Goal: Task Accomplishment & Management: Use online tool/utility

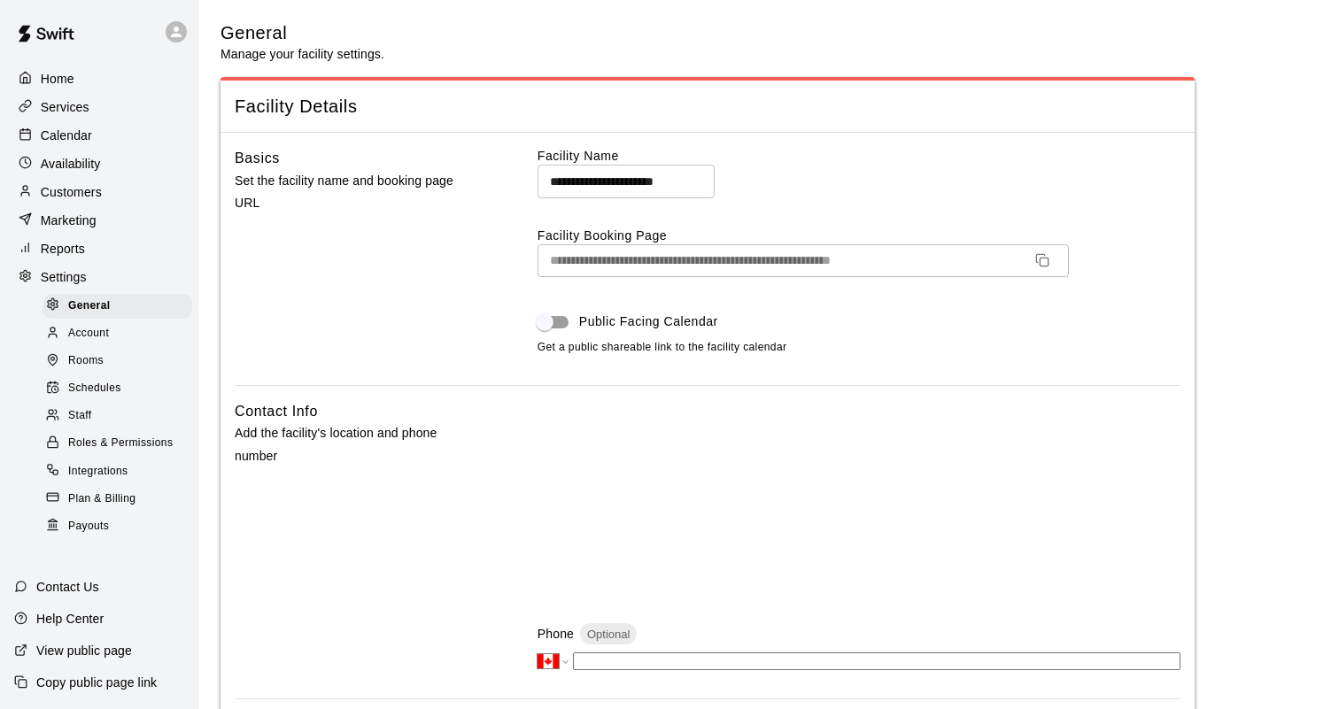
select select "**"
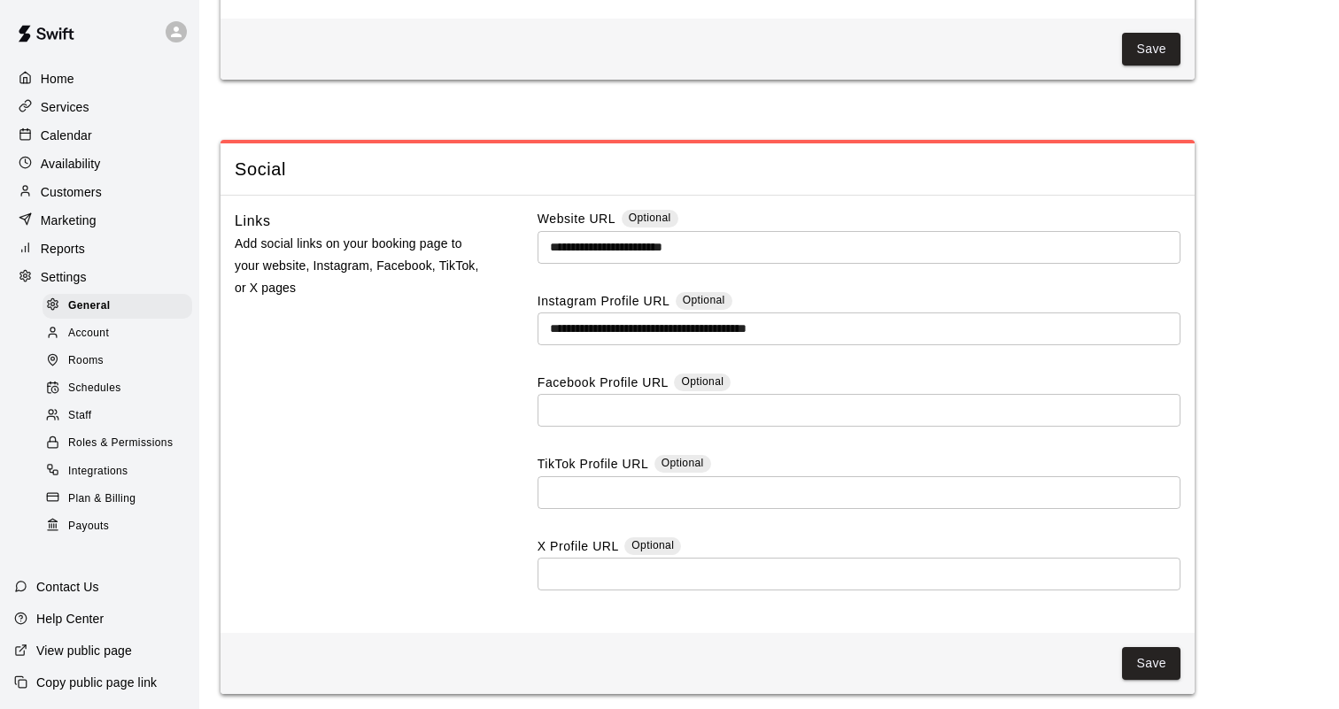
scroll to position [4378, 0]
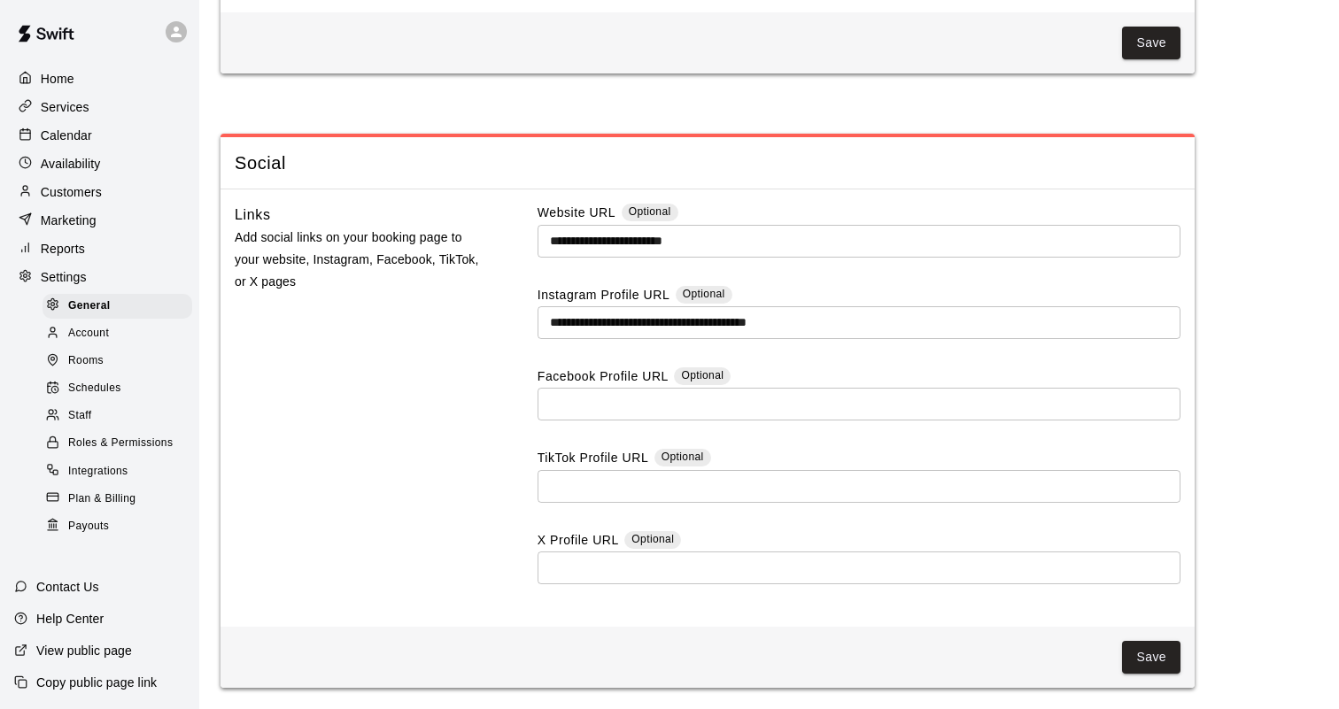
click at [98, 72] on div "Home" at bounding box center [99, 79] width 171 height 27
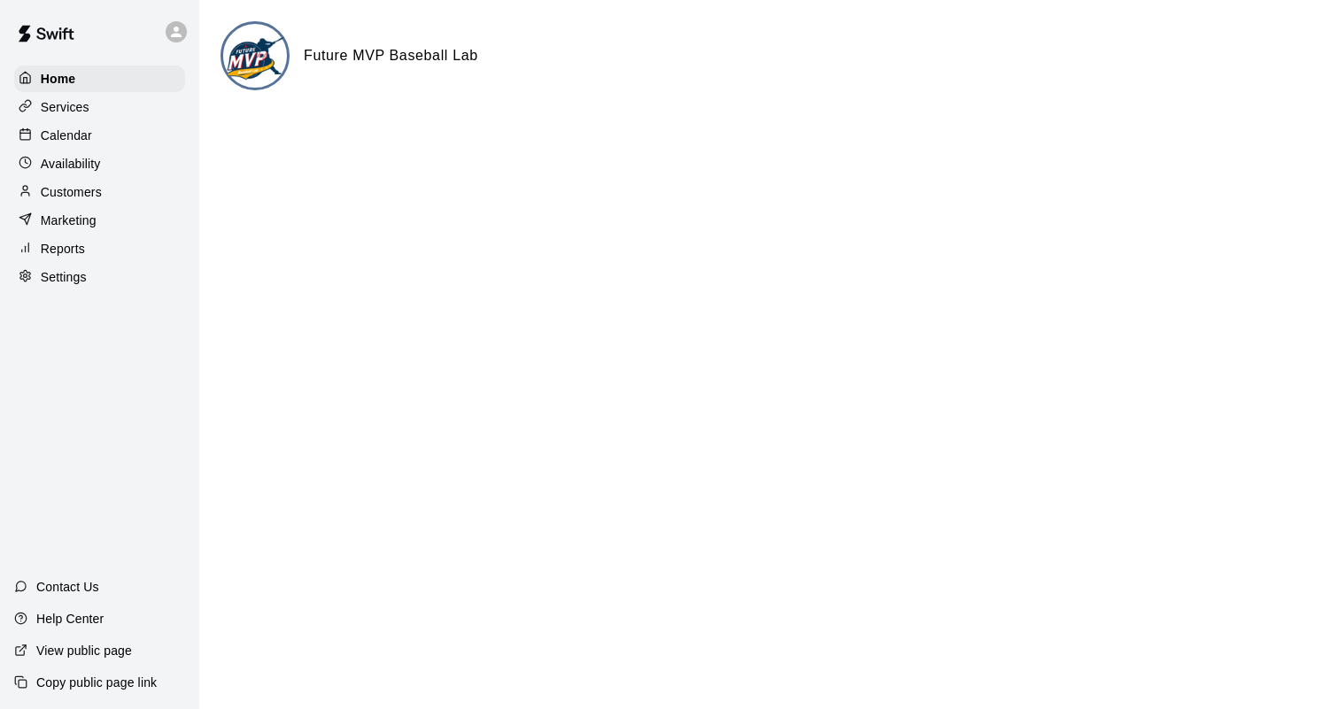
click at [66, 273] on p "Settings" at bounding box center [64, 277] width 46 height 18
select select "**"
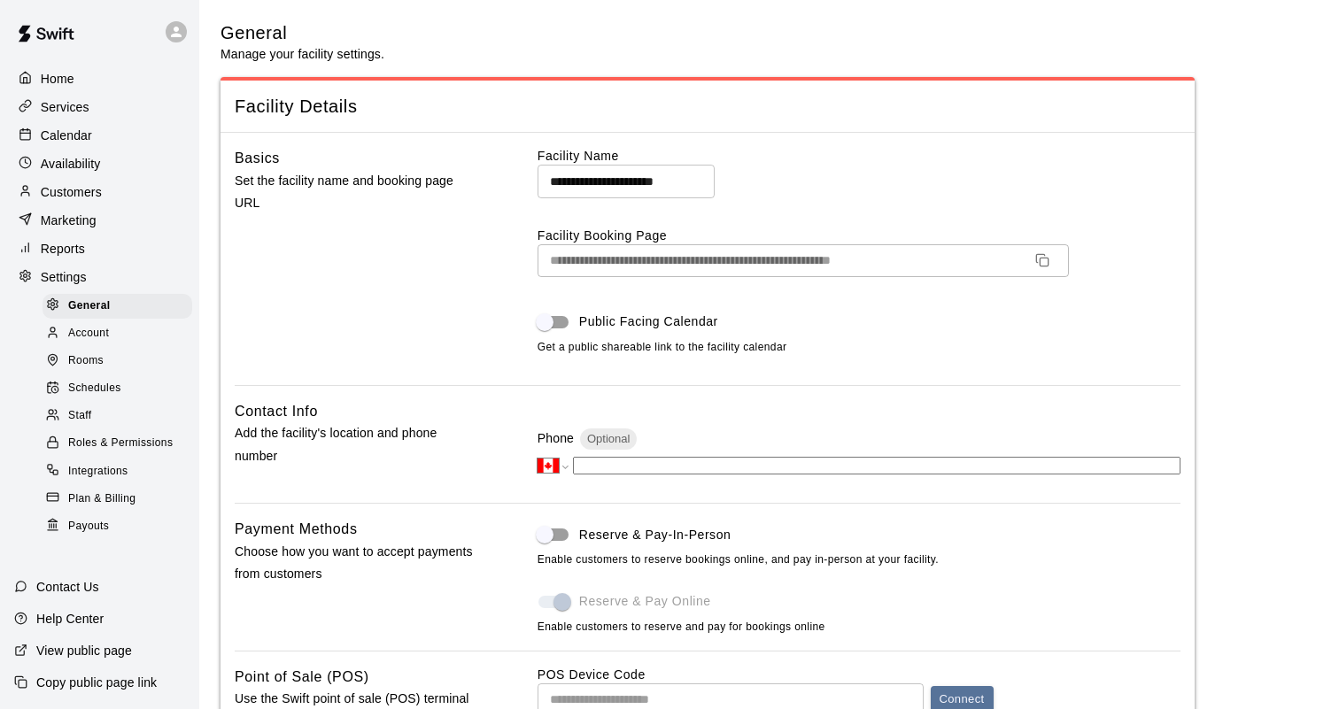
scroll to position [3529, 0]
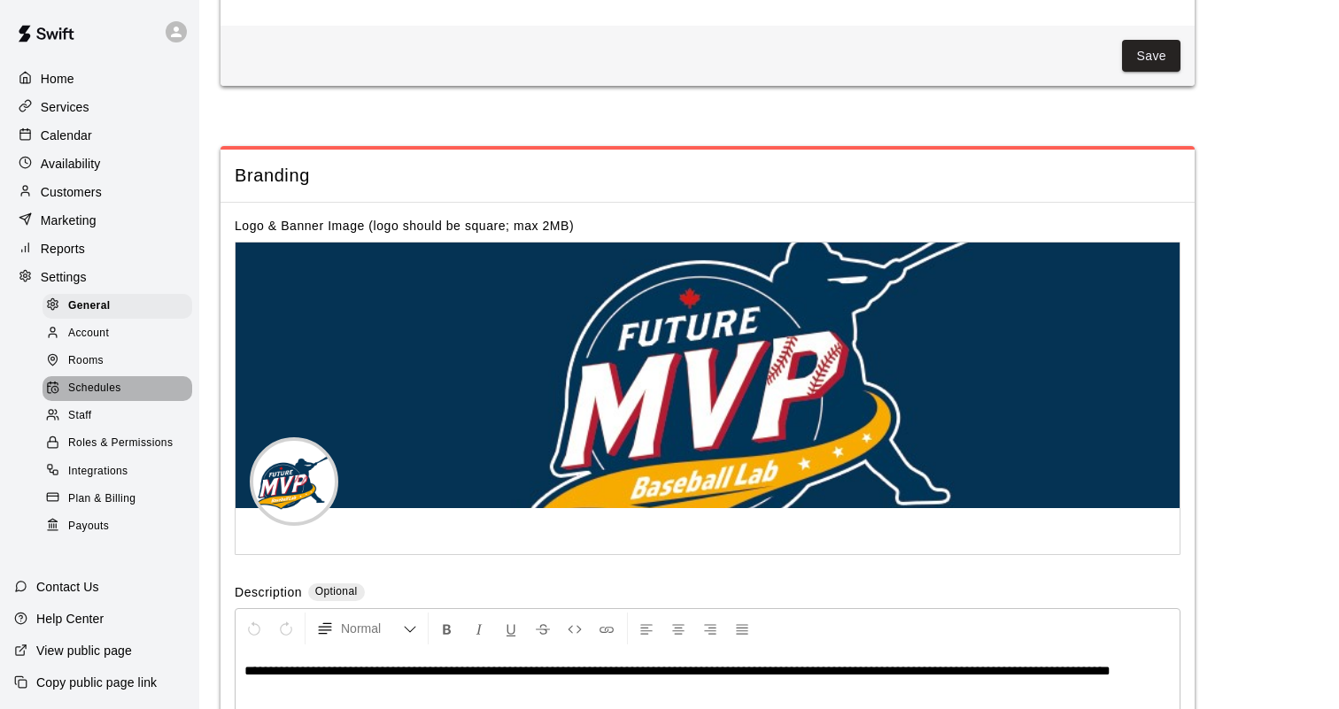
click at [139, 392] on div "Schedules" at bounding box center [118, 388] width 150 height 25
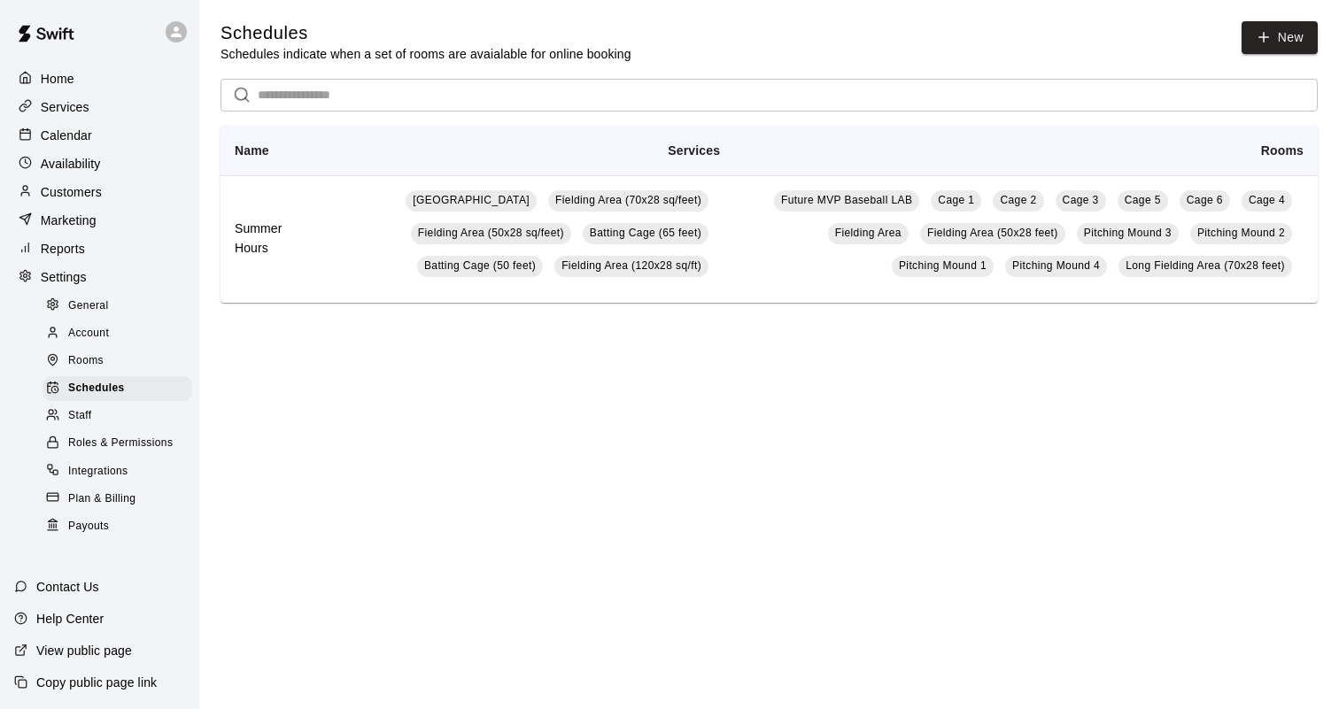
click at [112, 363] on div "Rooms" at bounding box center [118, 361] width 150 height 25
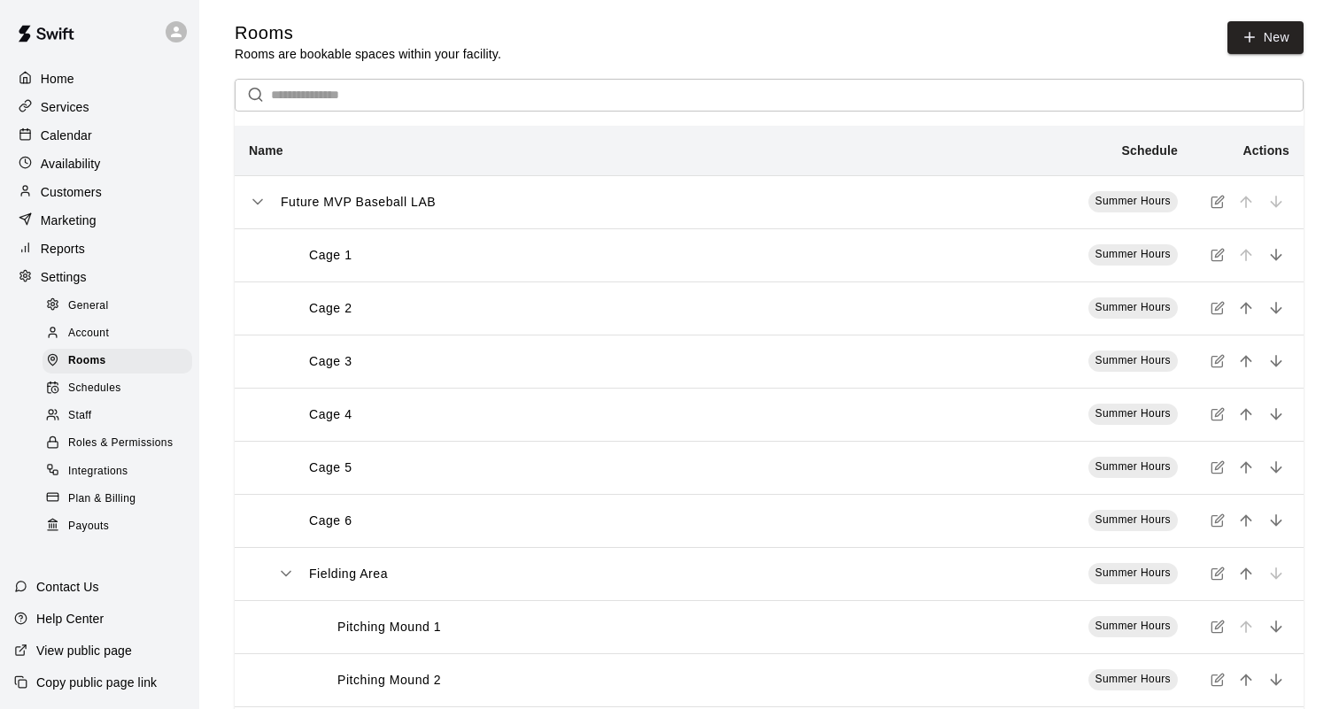
click at [95, 387] on span "Schedules" at bounding box center [94, 389] width 53 height 18
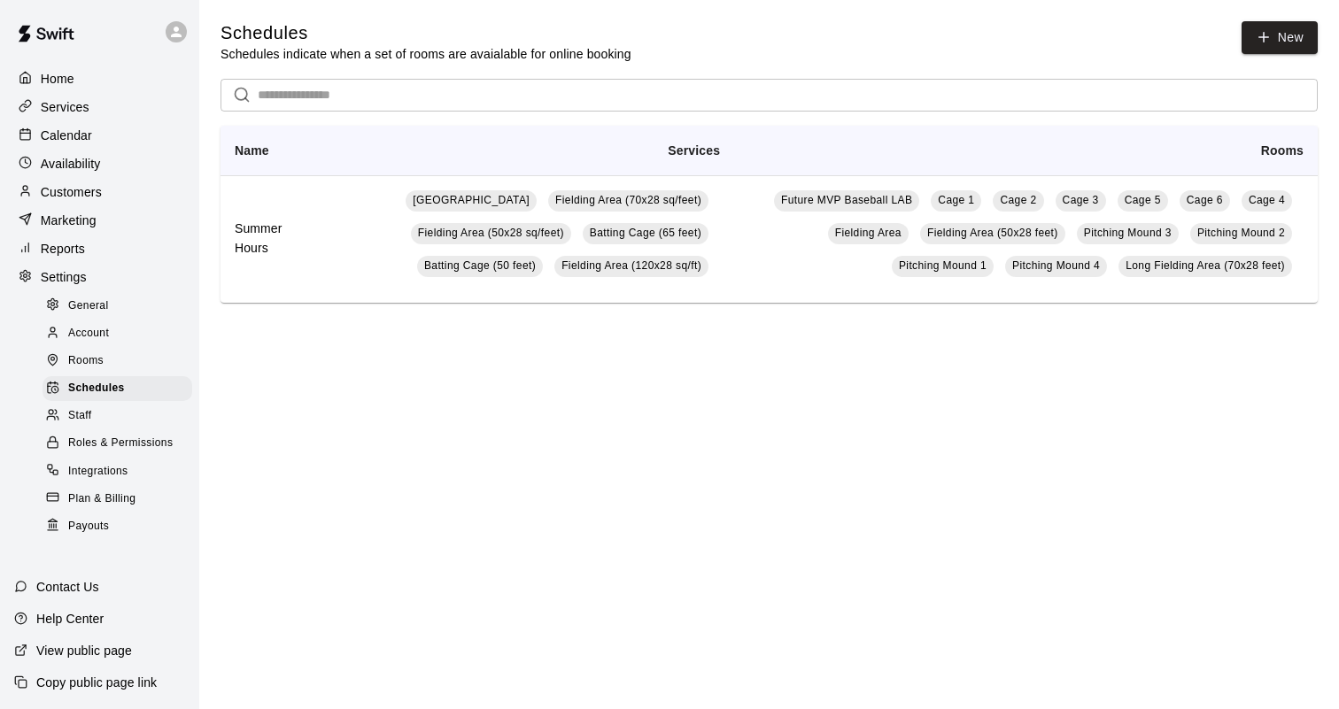
click at [110, 363] on div "Rooms" at bounding box center [118, 361] width 150 height 25
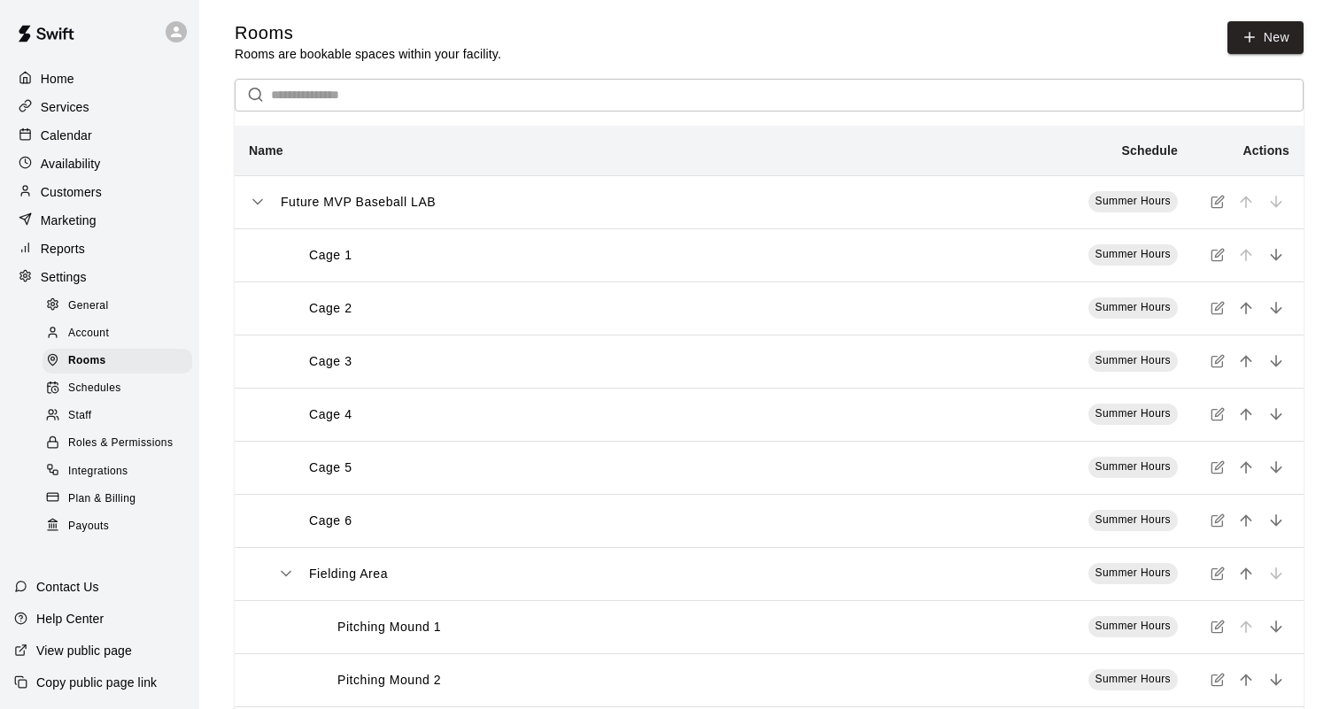
click at [105, 336] on span "Account" at bounding box center [88, 334] width 41 height 18
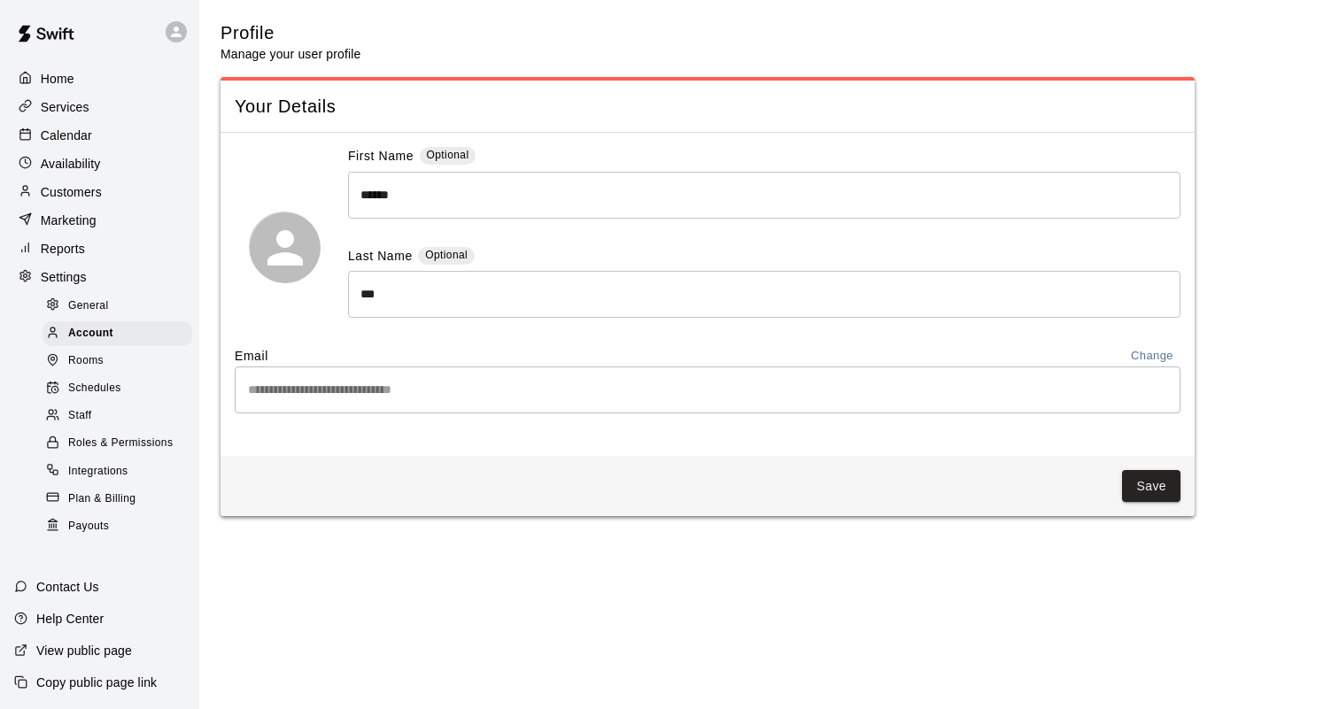
click at [108, 308] on div "General" at bounding box center [118, 306] width 150 height 25
select select "**"
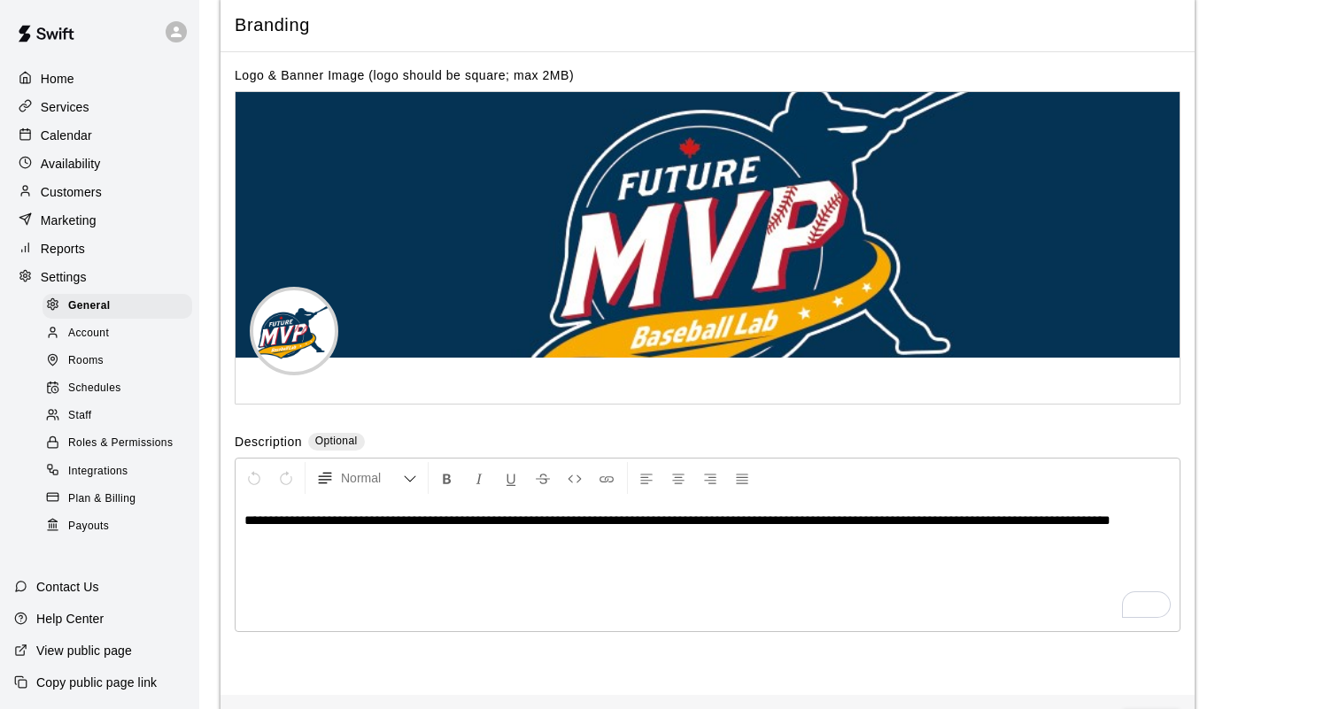
scroll to position [3690, 0]
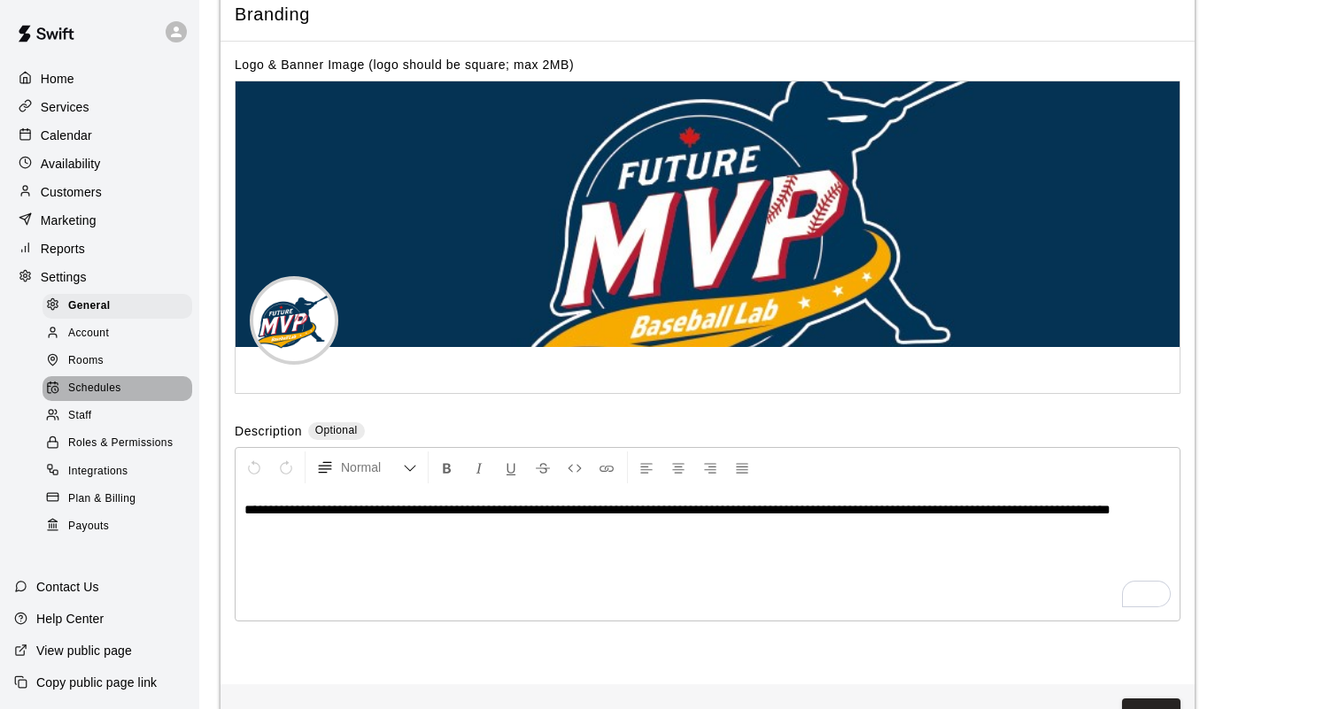
click at [102, 380] on span "Schedules" at bounding box center [94, 389] width 53 height 18
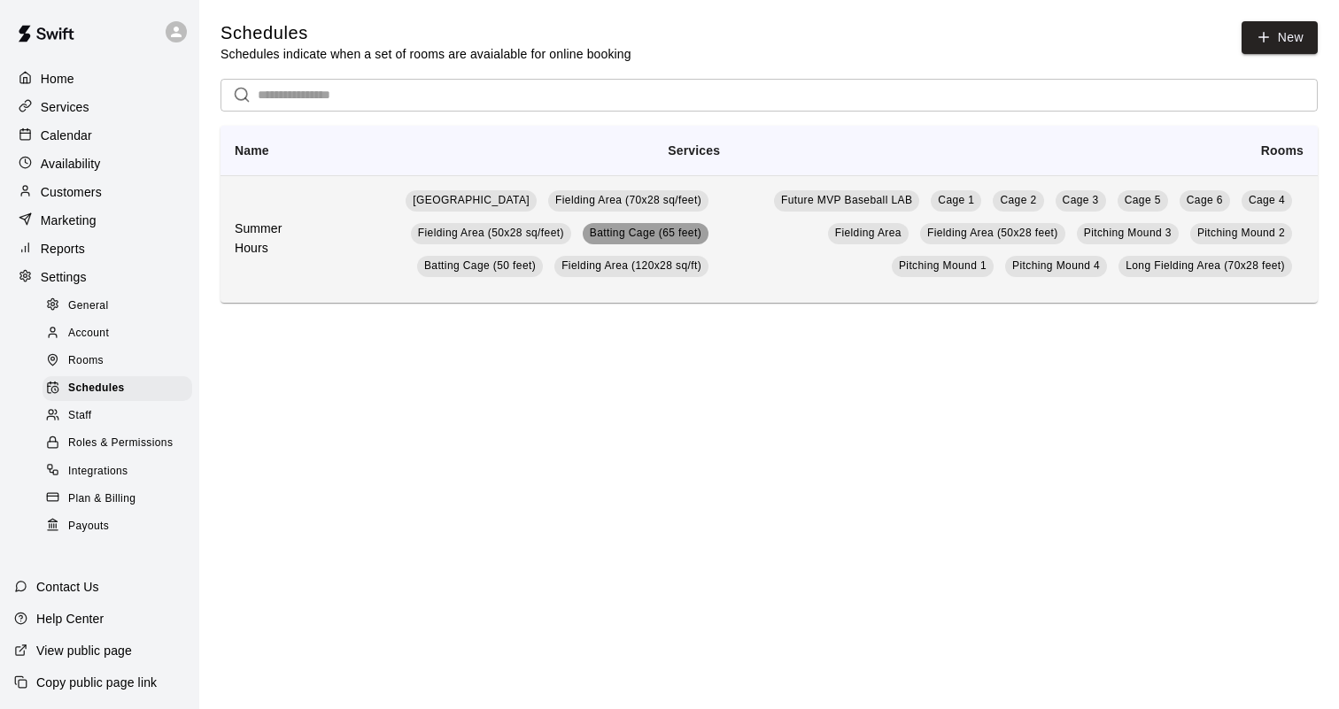
click at [688, 224] on link "Batting Cage (65 feet)" at bounding box center [646, 233] width 126 height 21
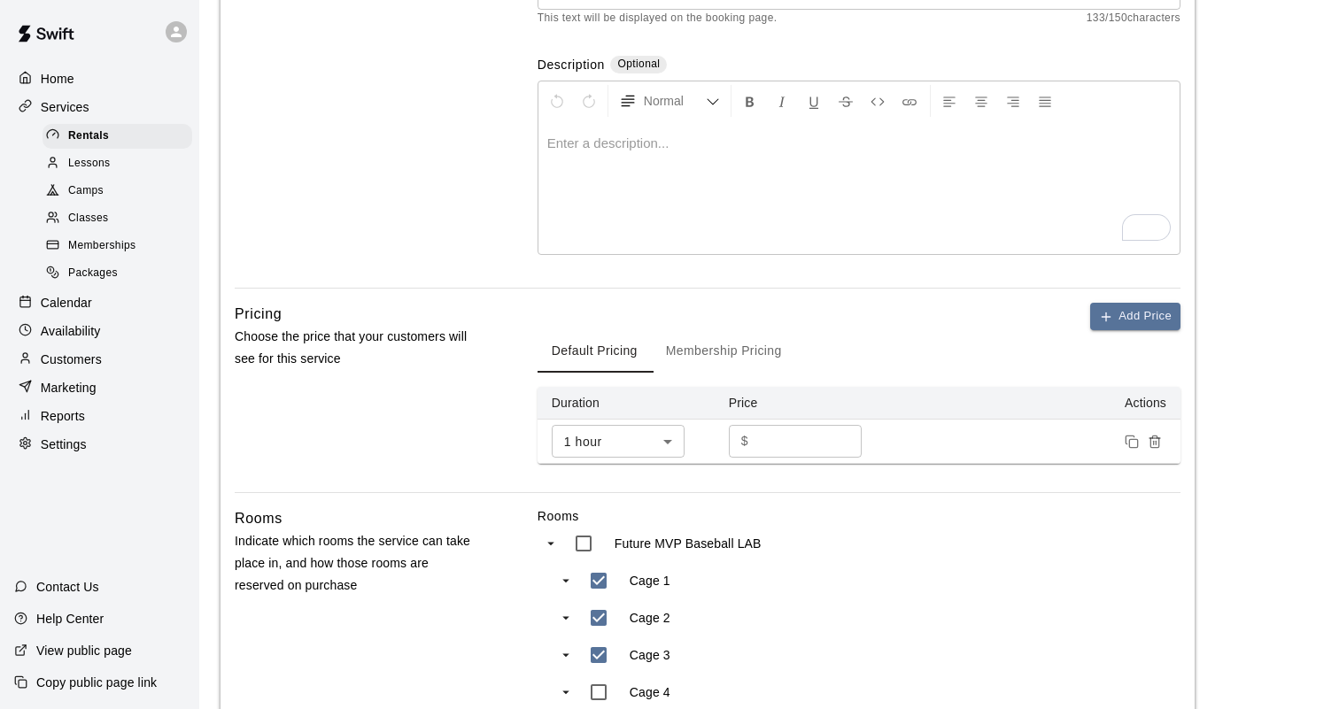
scroll to position [351, 0]
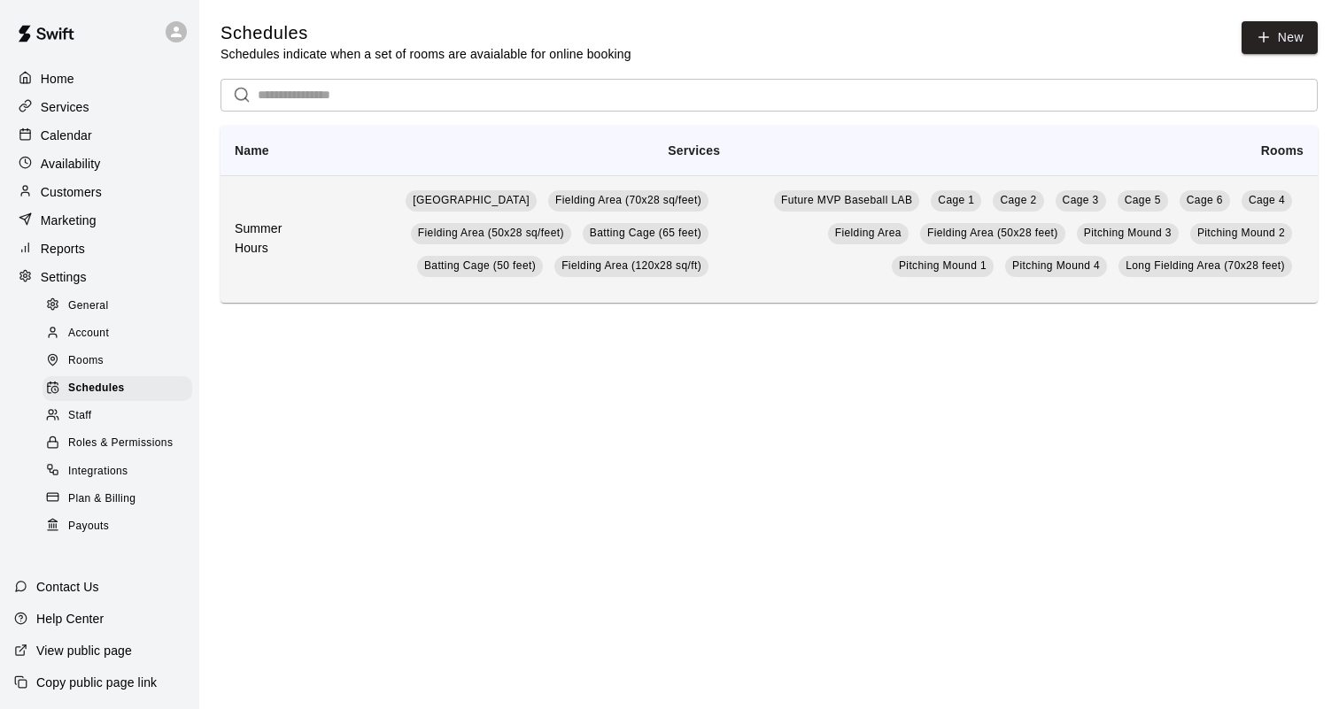
click at [898, 298] on td "Future MVP Baseball LAB Cage 1 Cage 2 Cage 3 Cage 5 Cage 6 Cage 4 Fielding Area…" at bounding box center [1026, 239] width 584 height 128
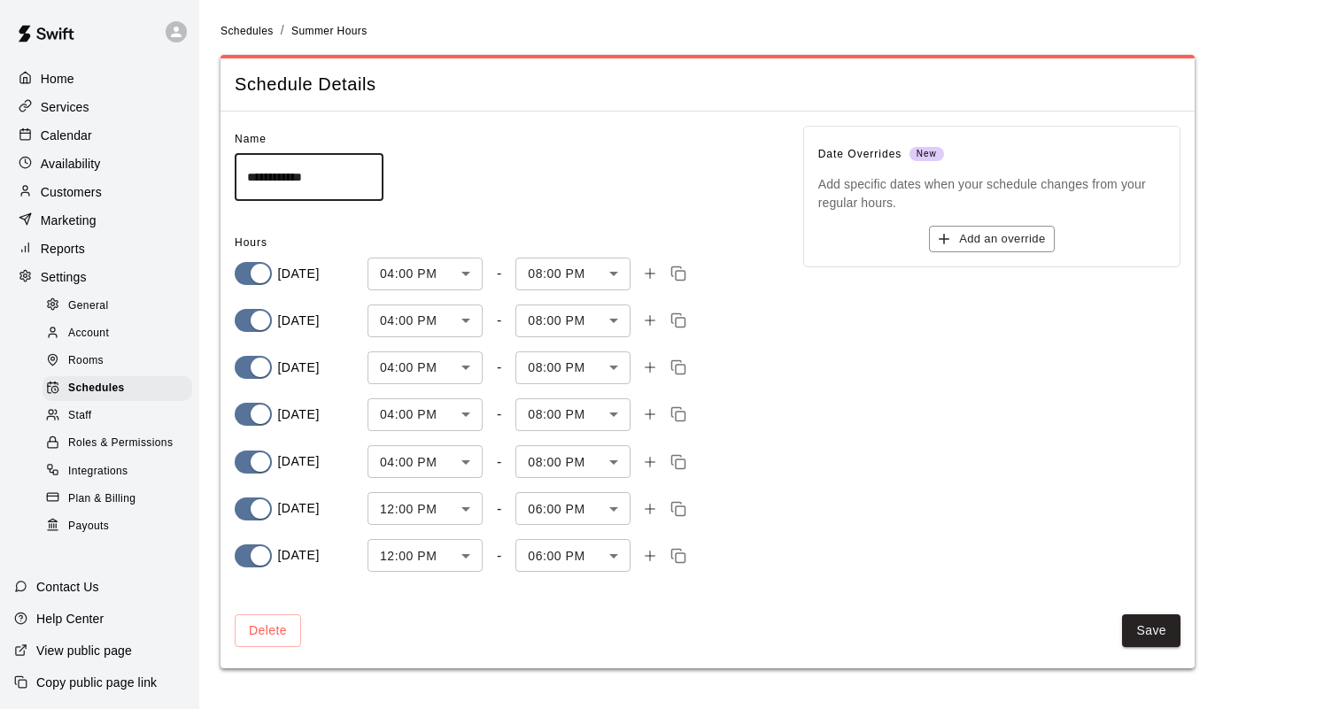
click at [104, 307] on span "General" at bounding box center [88, 307] width 41 height 18
select select "**"
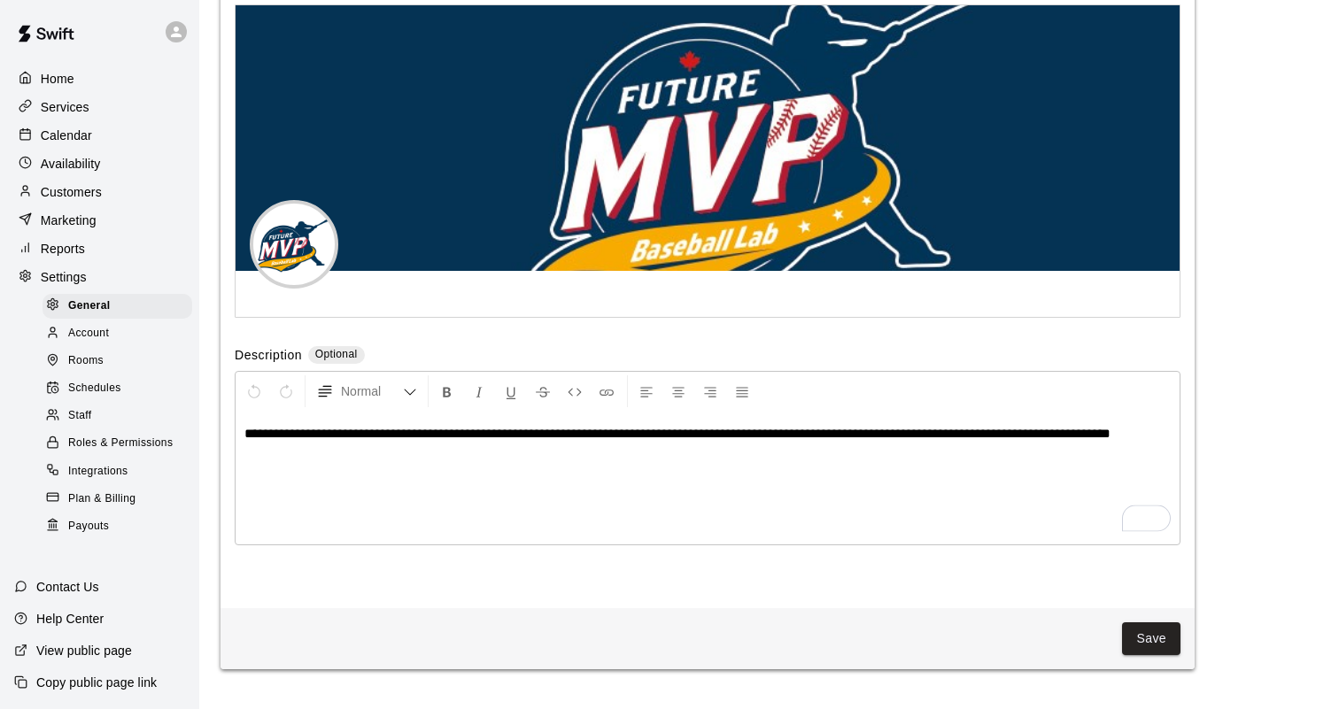
scroll to position [3771, 0]
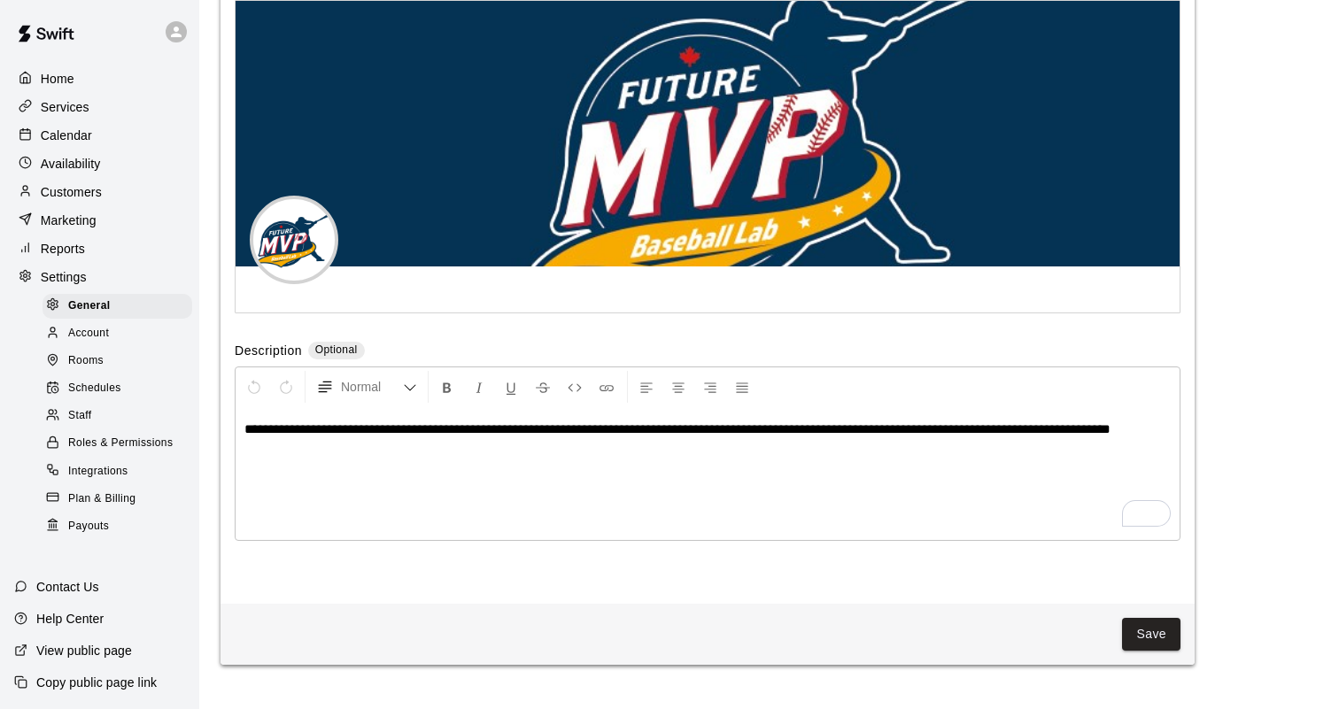
click at [414, 471] on div "**********" at bounding box center [708, 473] width 944 height 133
click at [96, 194] on p "Customers" at bounding box center [71, 192] width 61 height 18
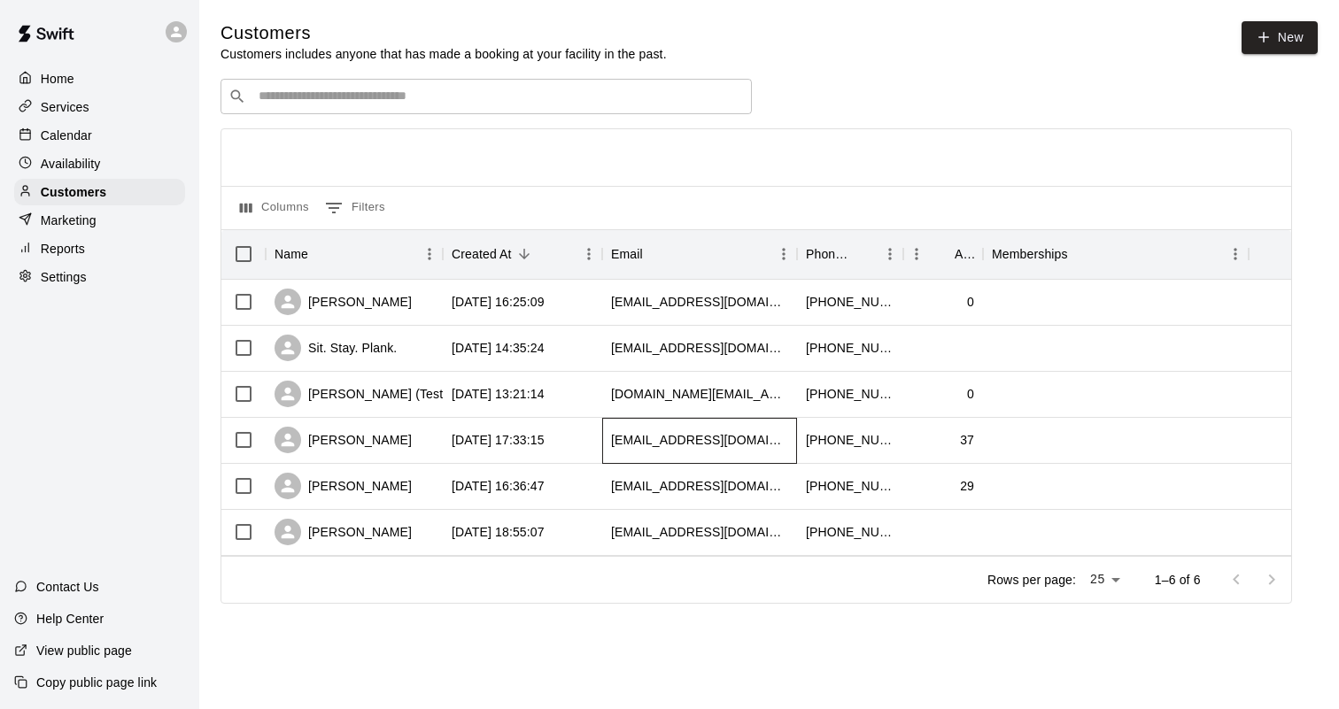
click at [672, 446] on div "[EMAIL_ADDRESS][DOMAIN_NAME]" at bounding box center [699, 440] width 177 height 18
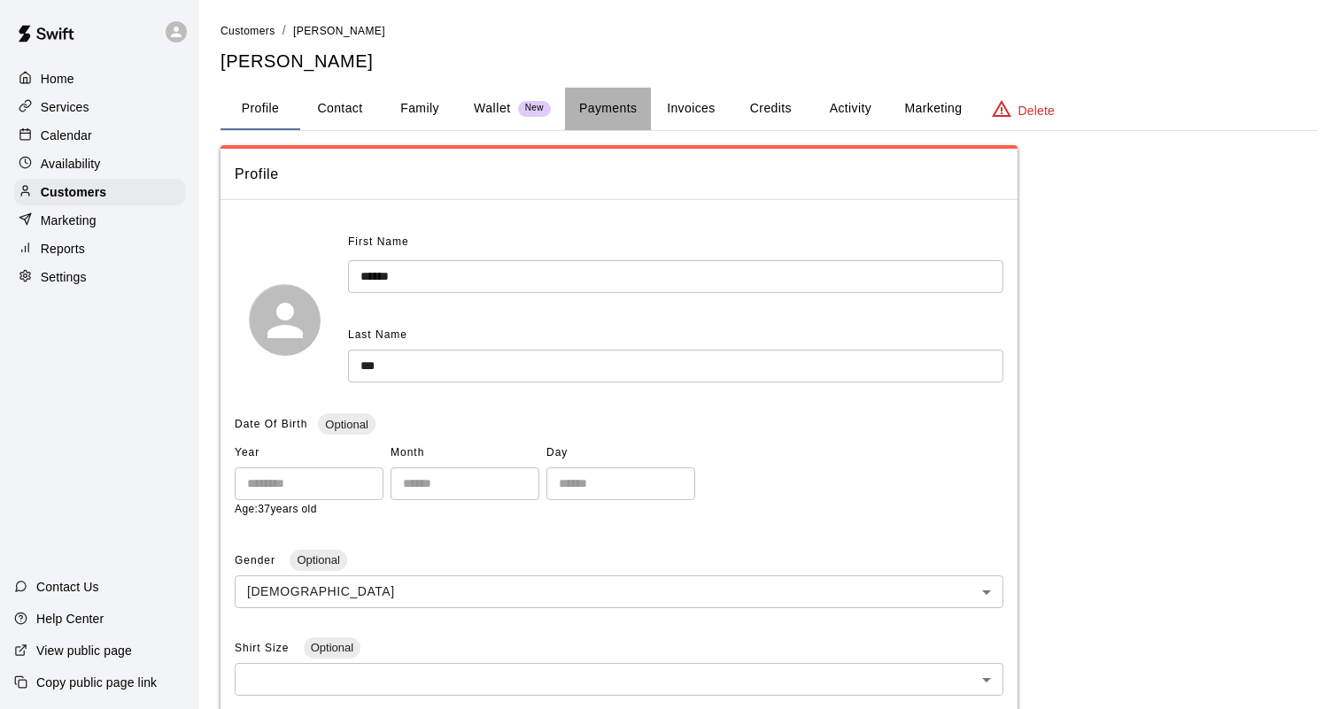
click at [588, 105] on button "Payments" at bounding box center [608, 109] width 86 height 43
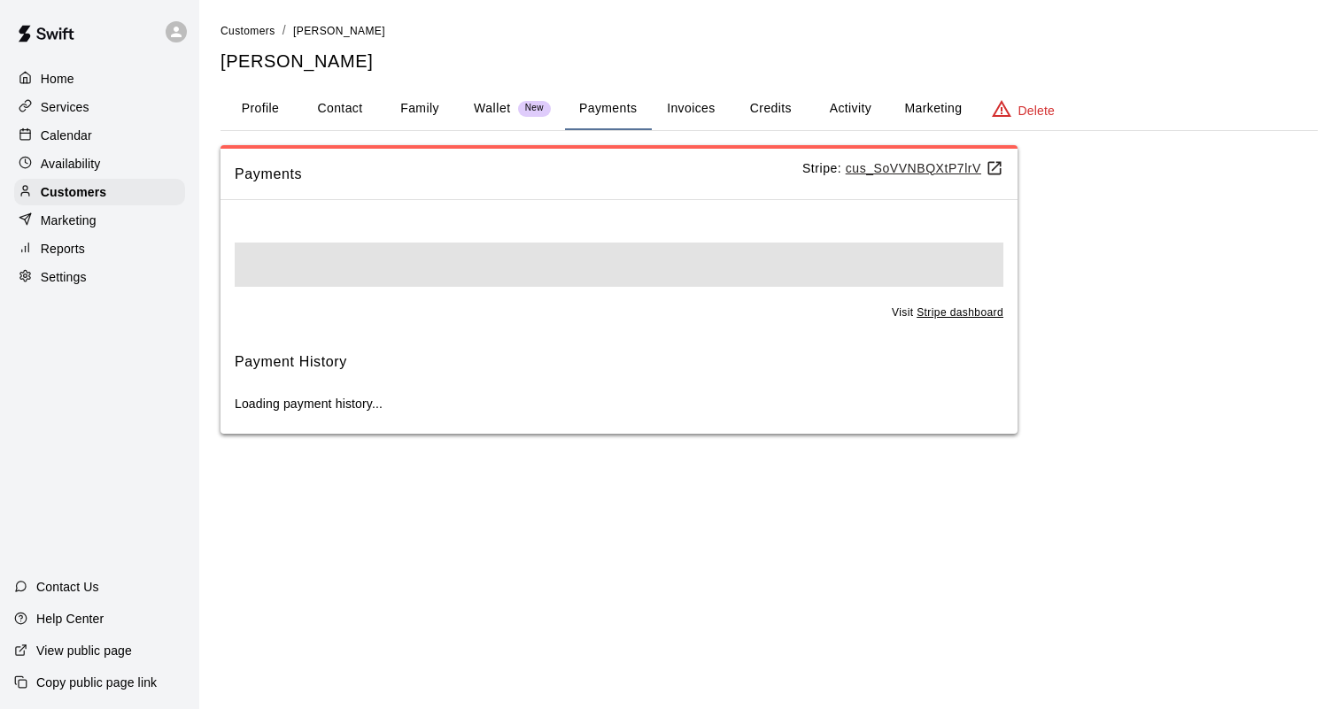
click at [492, 112] on p "Wallet" at bounding box center [492, 108] width 37 height 19
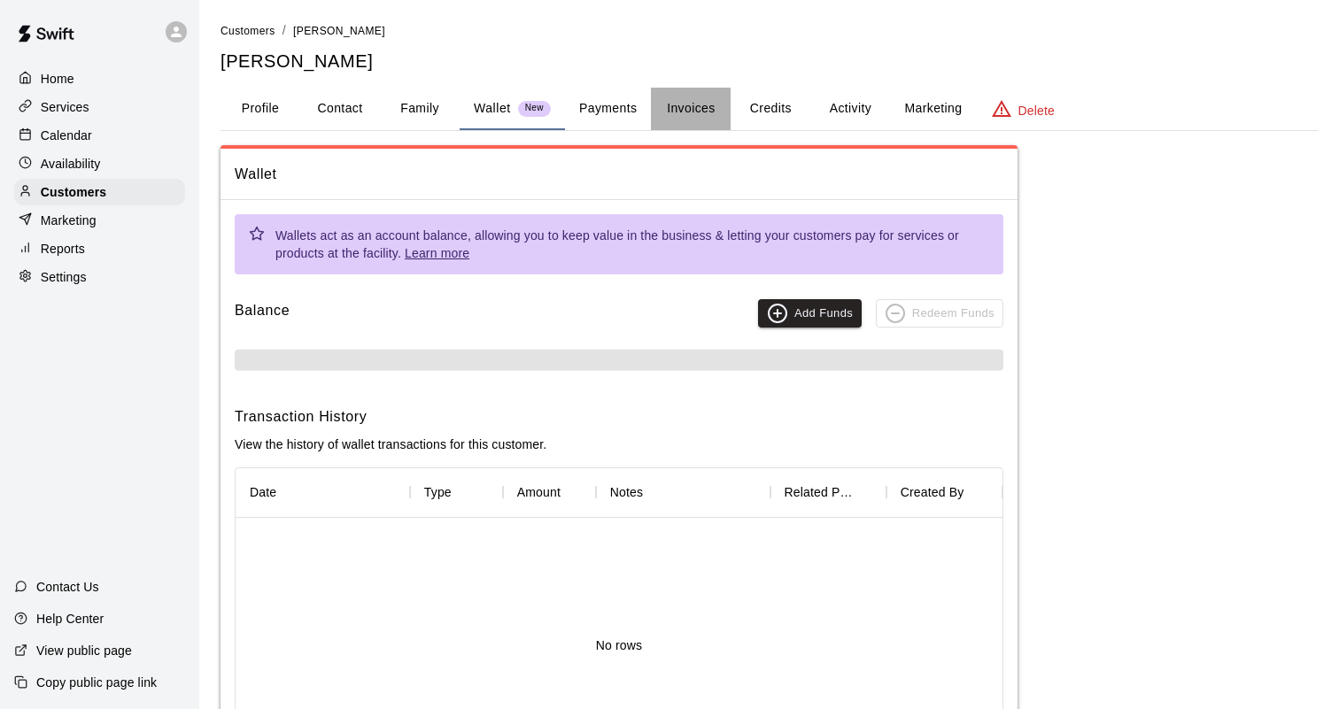
click at [693, 109] on button "Invoices" at bounding box center [691, 109] width 80 height 43
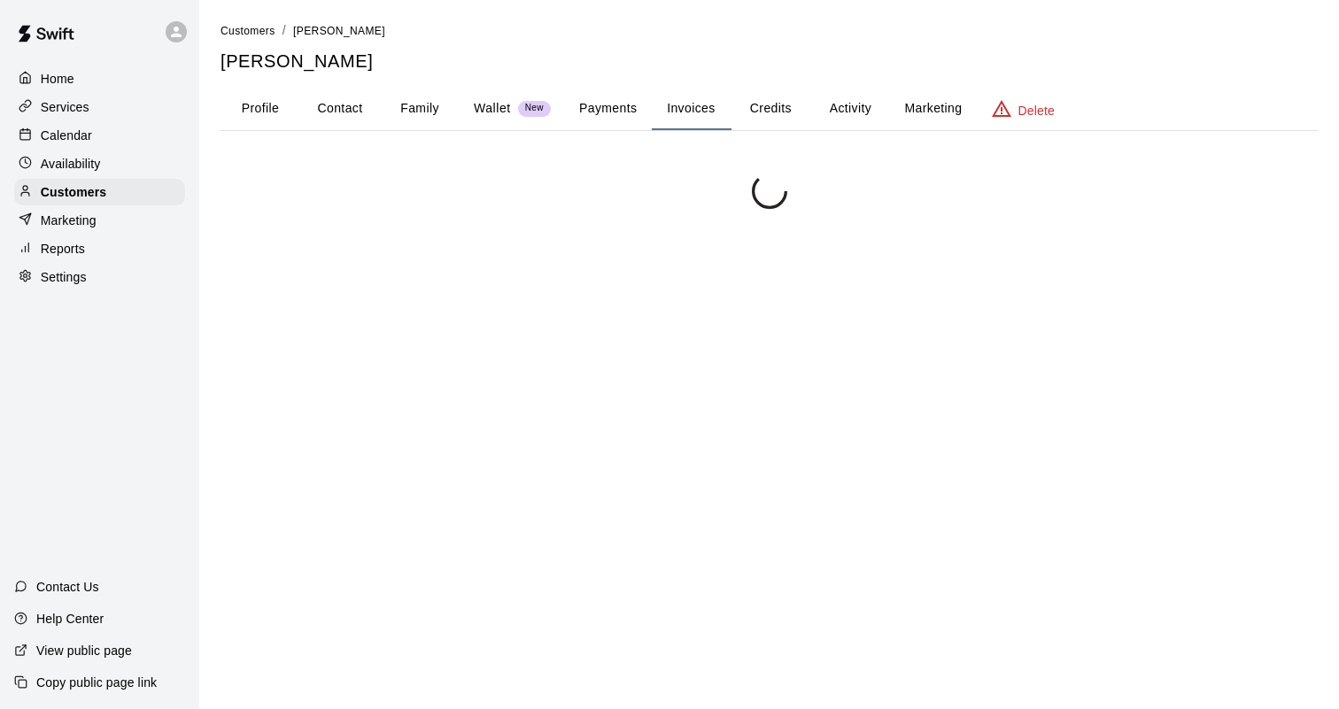
click at [772, 119] on button "Credits" at bounding box center [771, 109] width 80 height 43
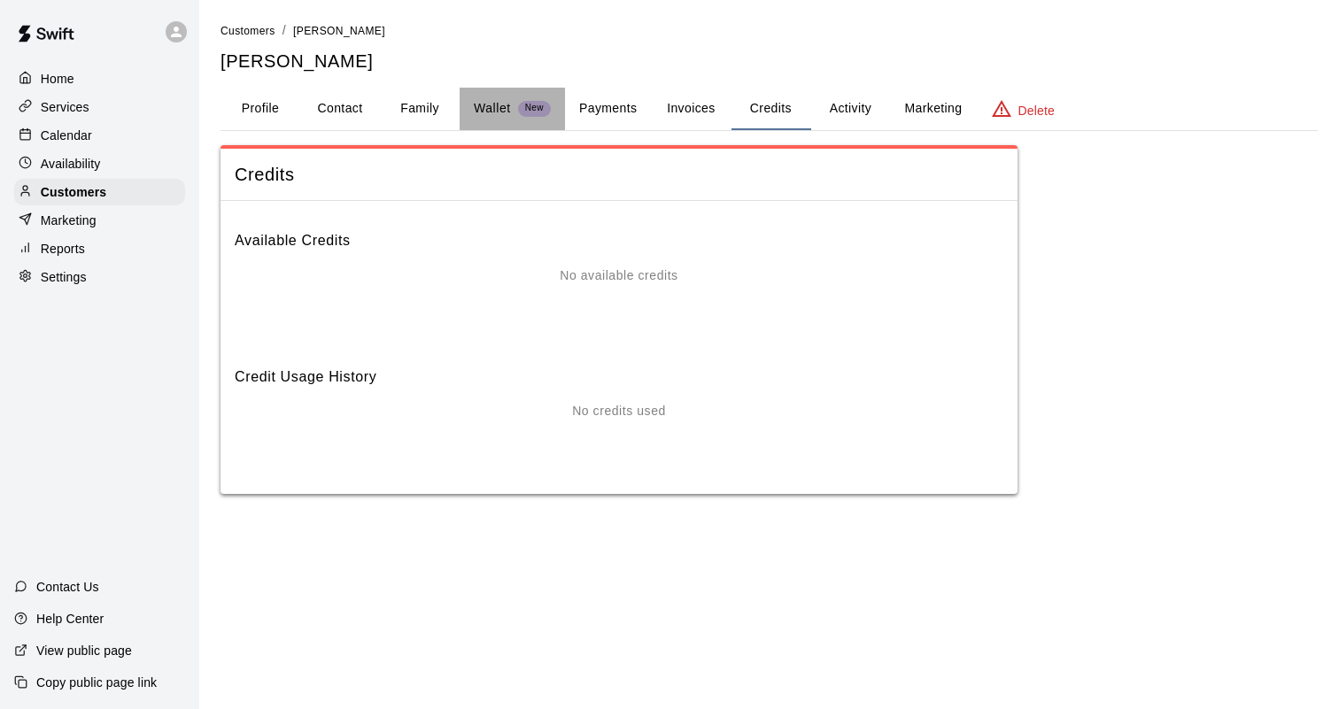
click at [512, 111] on div "Wallet New" at bounding box center [512, 108] width 77 height 19
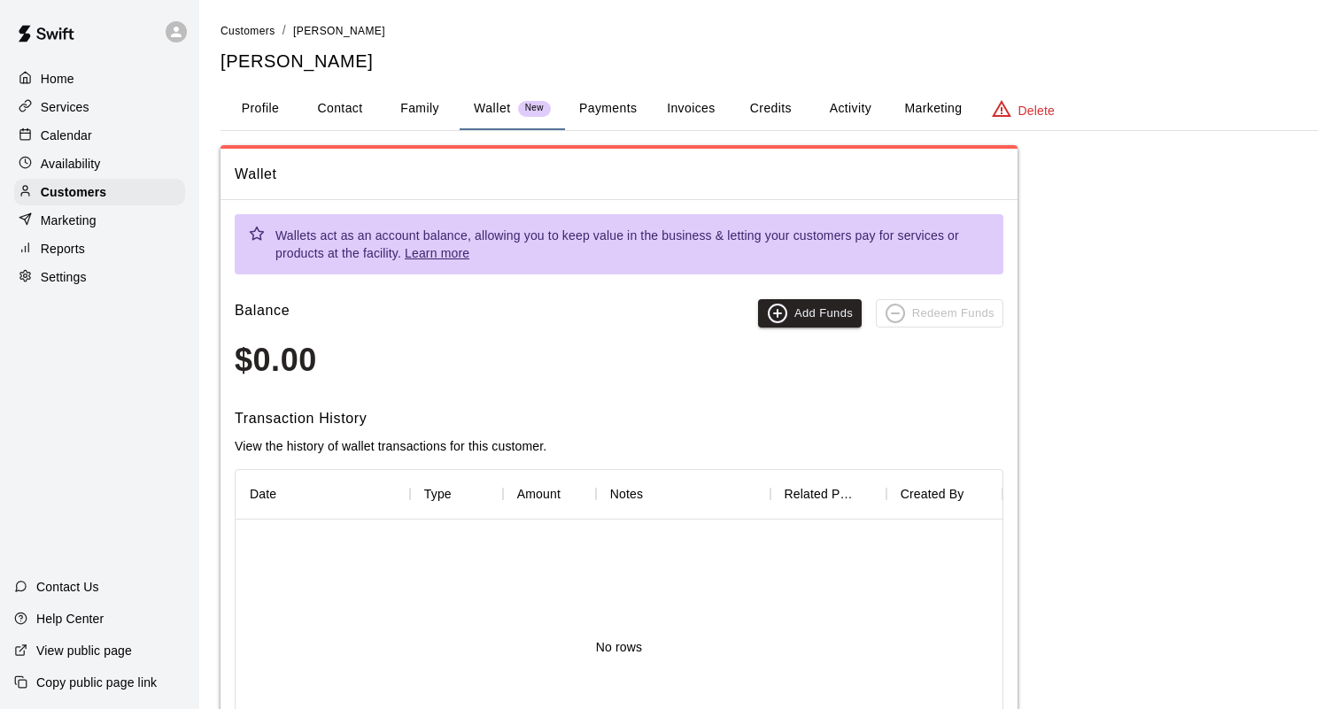
click at [600, 105] on button "Payments" at bounding box center [608, 109] width 86 height 43
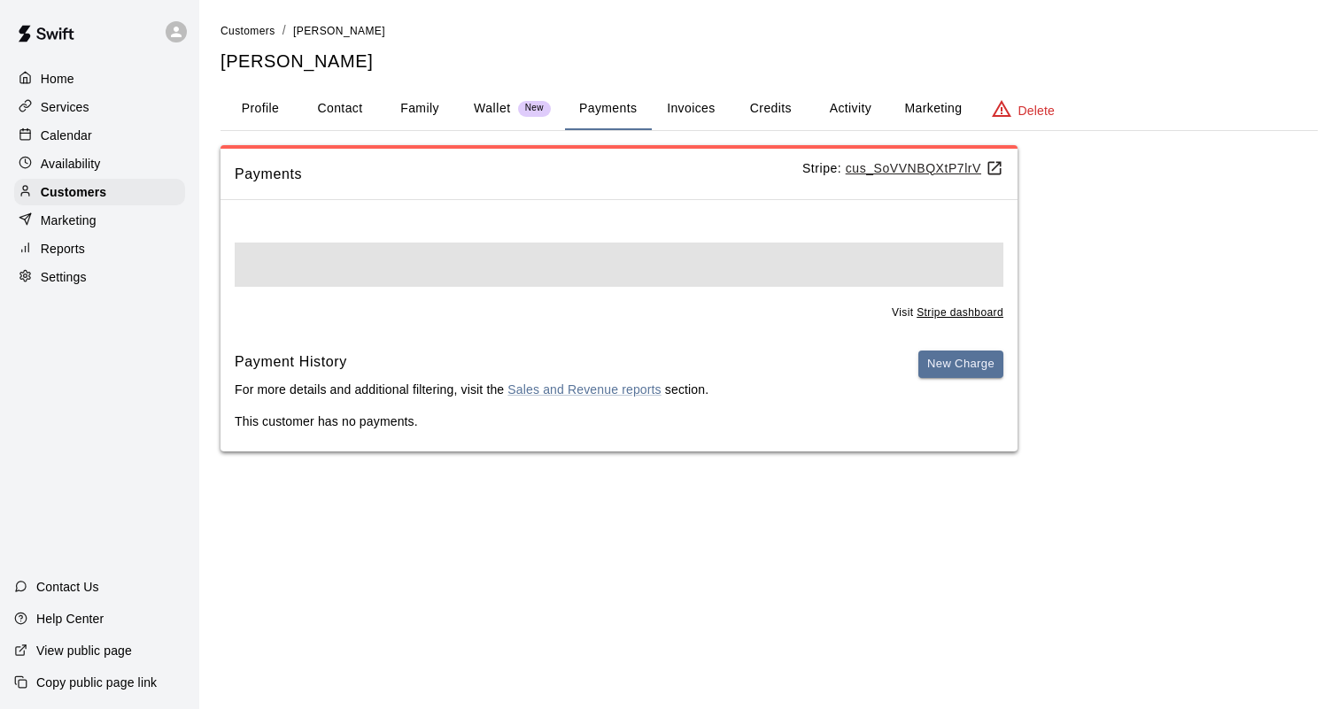
click at [468, 104] on button "Wallet New" at bounding box center [512, 109] width 105 height 43
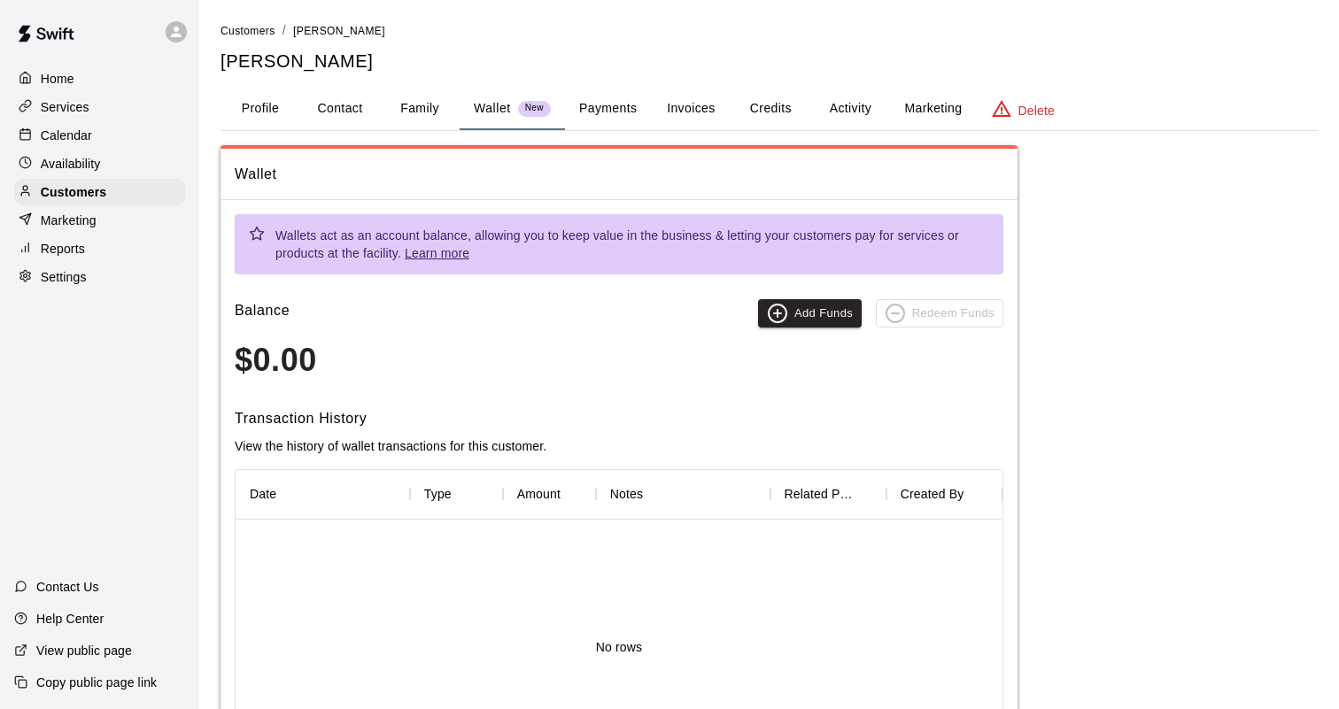
click at [600, 118] on button "Payments" at bounding box center [608, 109] width 86 height 43
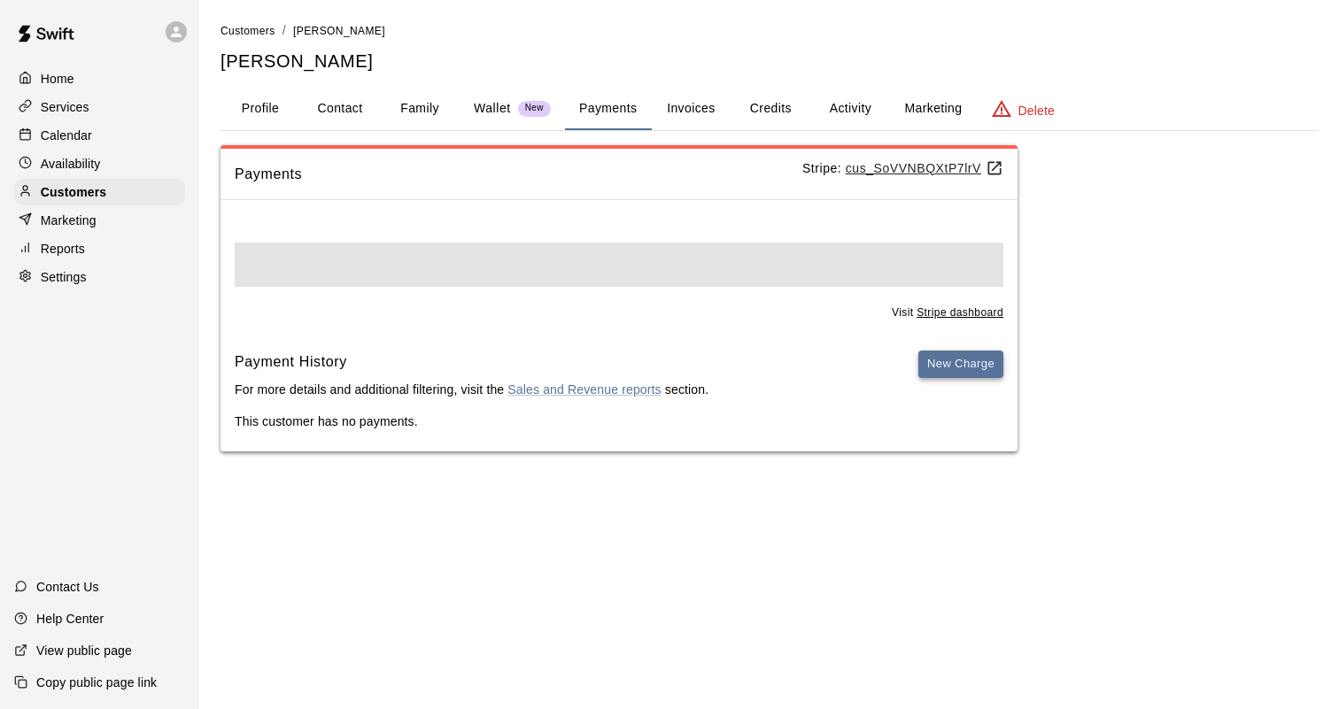
click at [972, 362] on button "New Charge" at bounding box center [960, 364] width 85 height 27
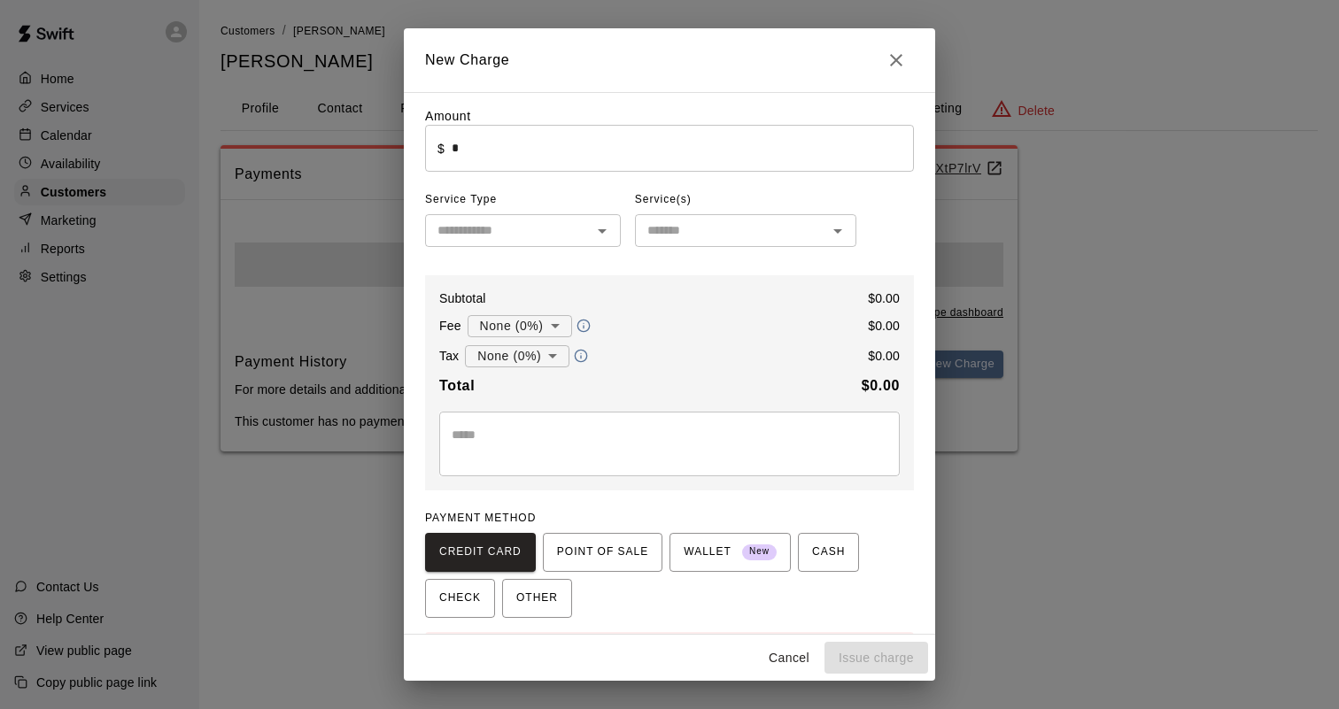
scroll to position [57, 0]
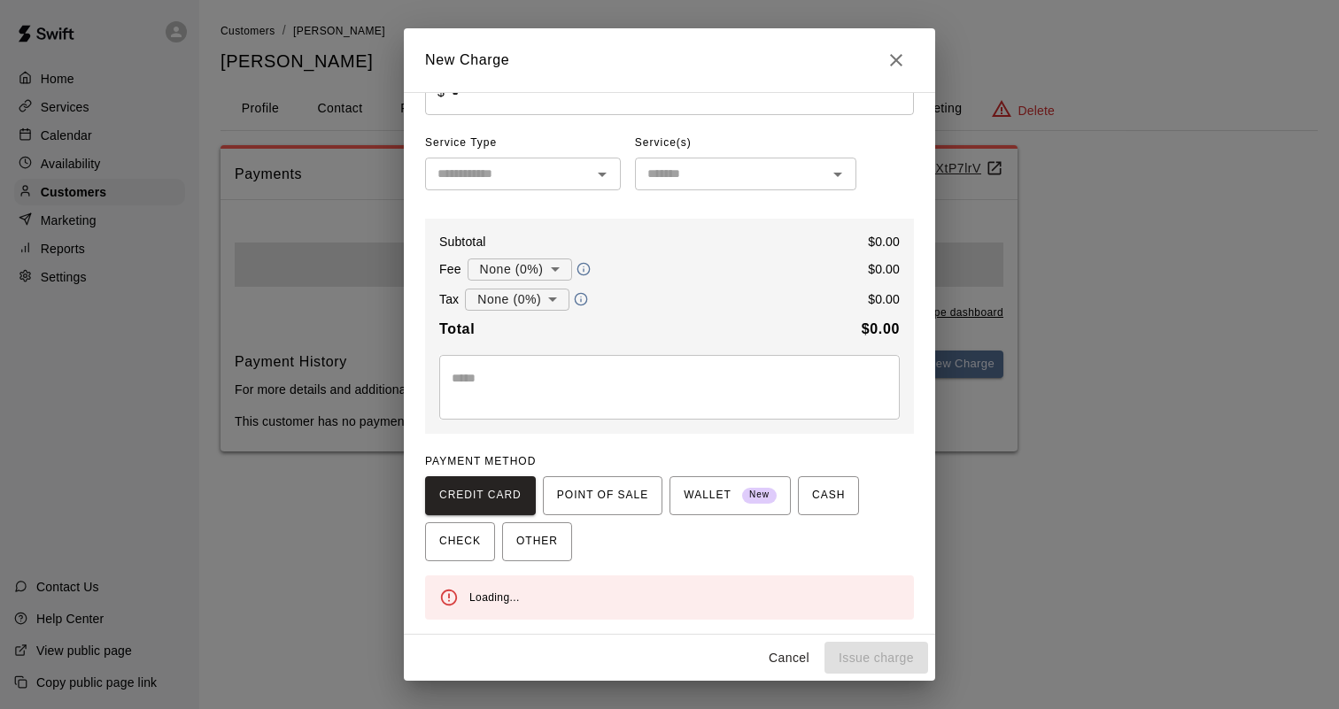
click at [611, 182] on icon "Open" at bounding box center [602, 174] width 21 height 21
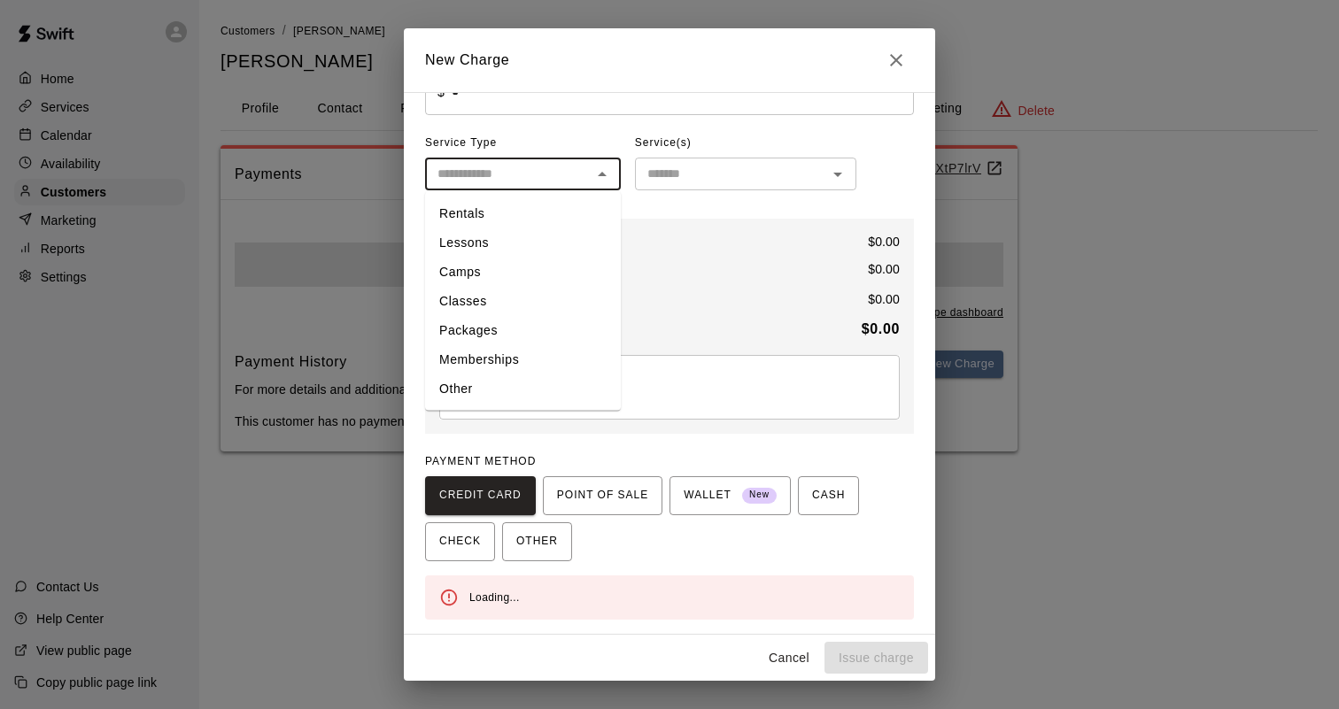
click at [513, 329] on li "Packages" at bounding box center [523, 330] width 196 height 29
type input "********"
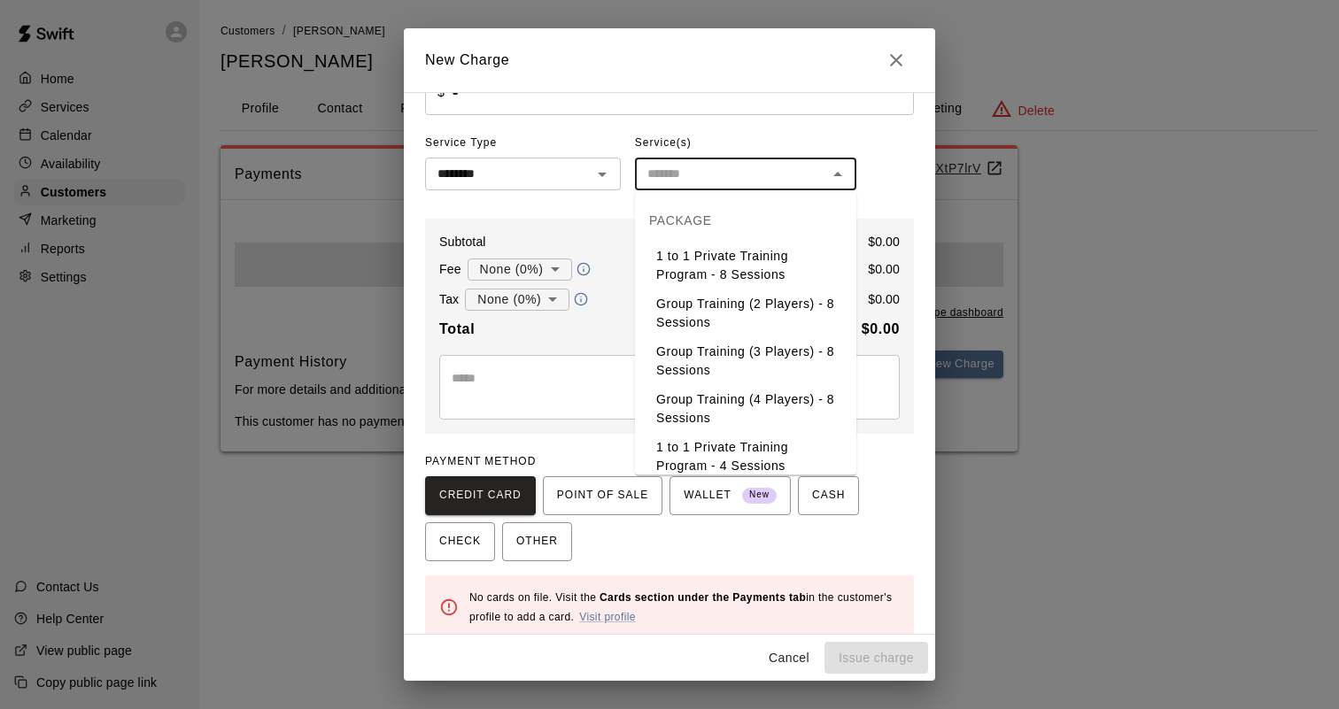
click at [753, 185] on input "text" at bounding box center [731, 174] width 182 height 22
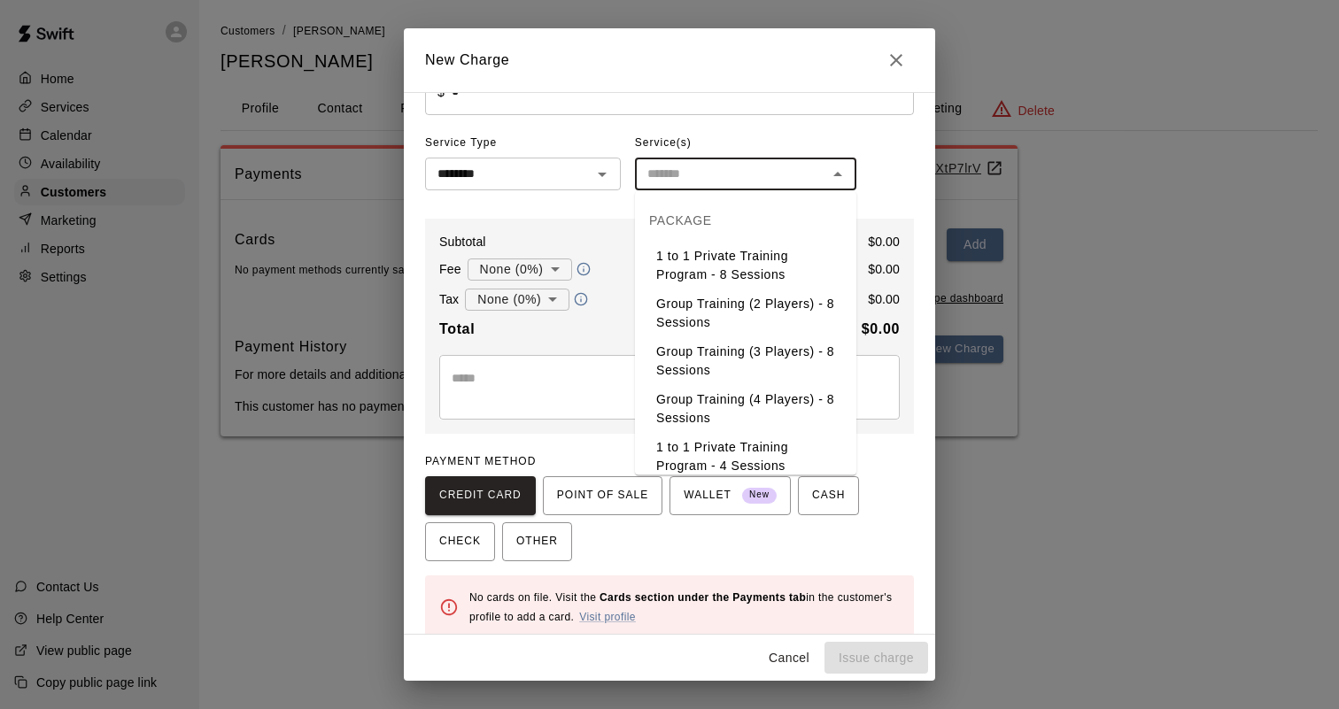
click at [755, 267] on li "1 to 1 Private Training Program - 8 Sessions" at bounding box center [745, 266] width 221 height 48
type input "**********"
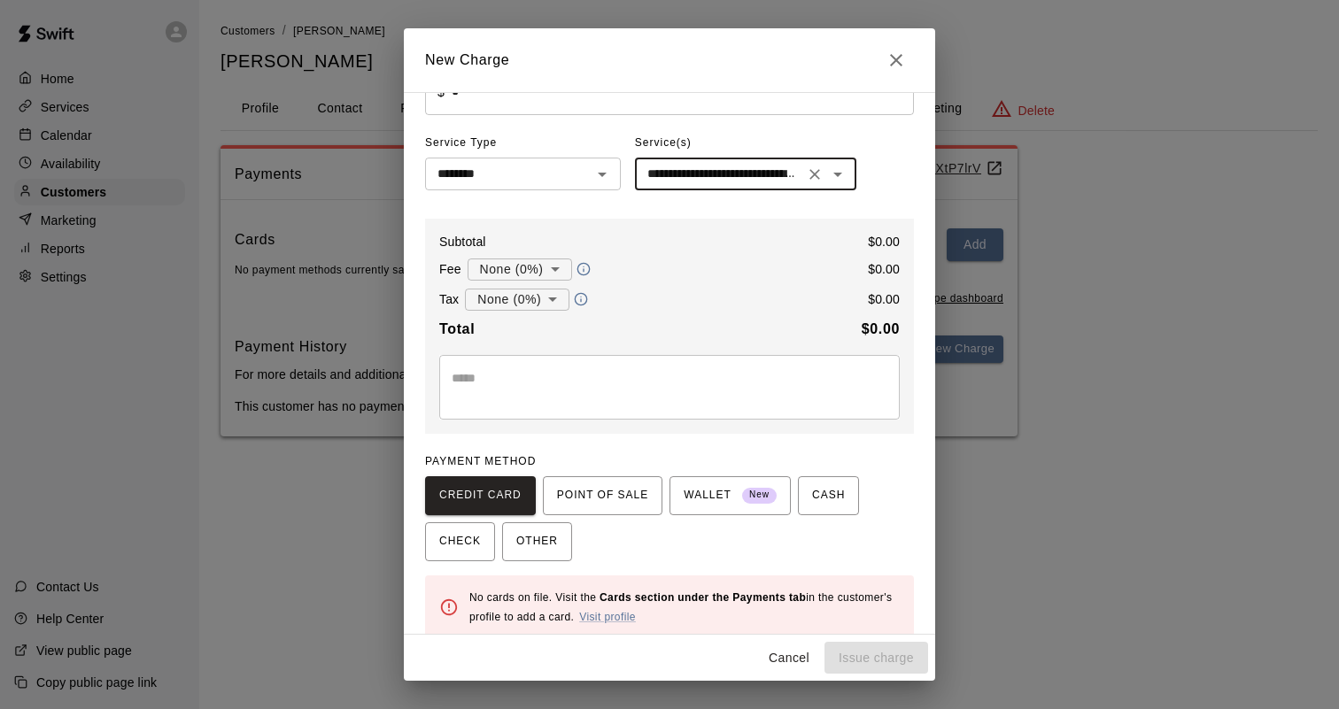
scroll to position [75, 0]
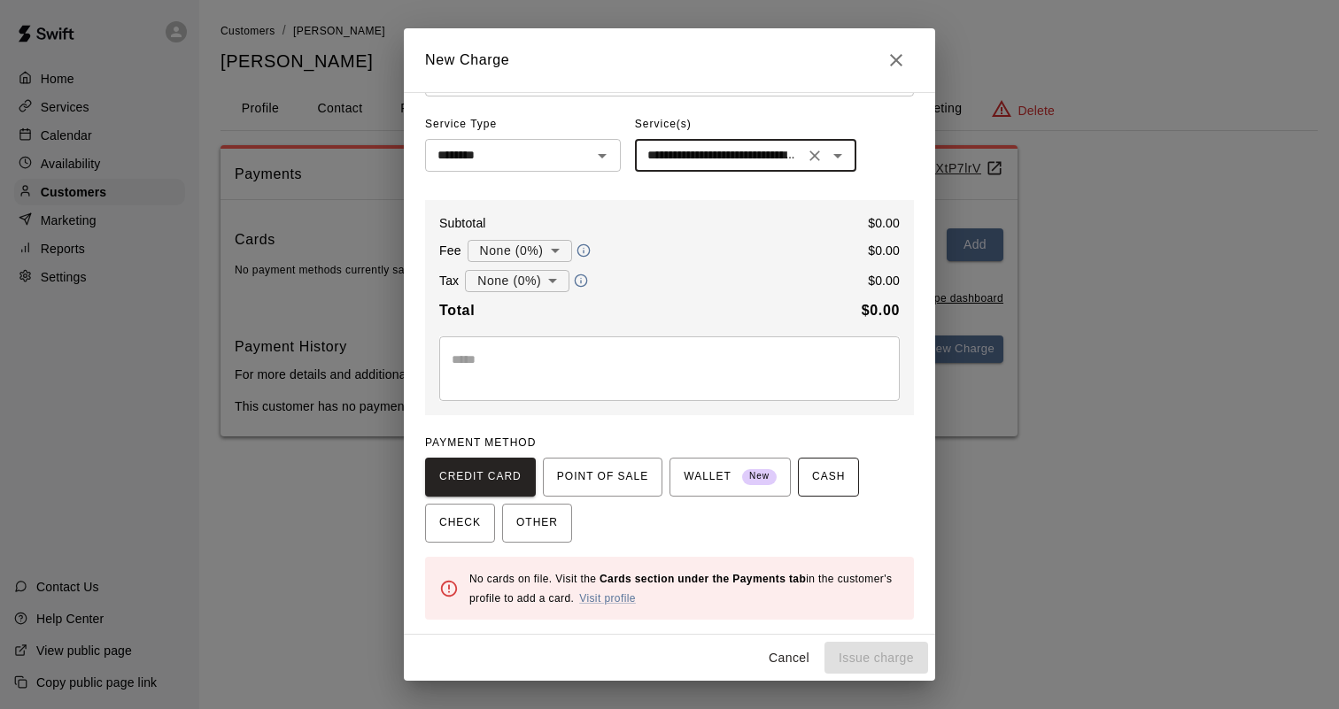
click at [812, 486] on span "CASH" at bounding box center [828, 477] width 33 height 28
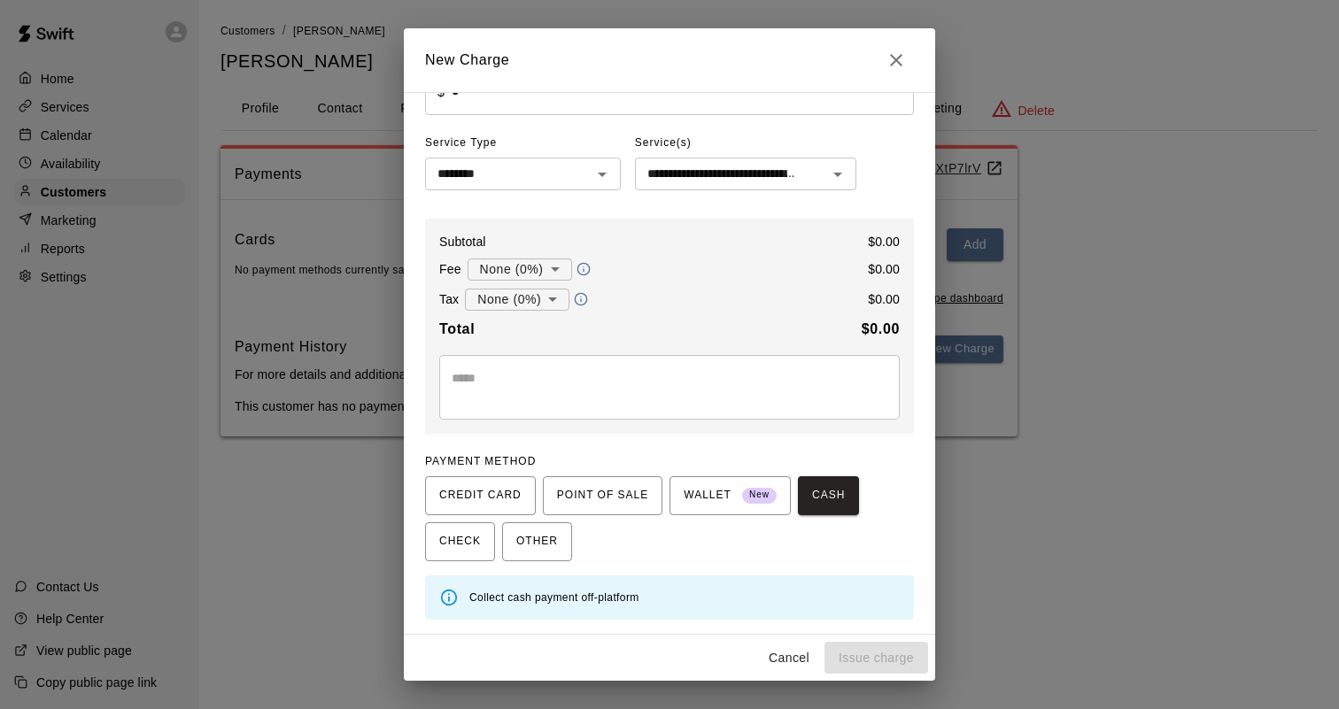
click at [832, 656] on div "Cancel Issue charge" at bounding box center [669, 658] width 531 height 47
click at [553, 296] on body "**********" at bounding box center [669, 236] width 1339 height 472
click at [534, 356] on li "GST/HST ( 13 %)" at bounding box center [516, 362] width 121 height 29
type input "**********"
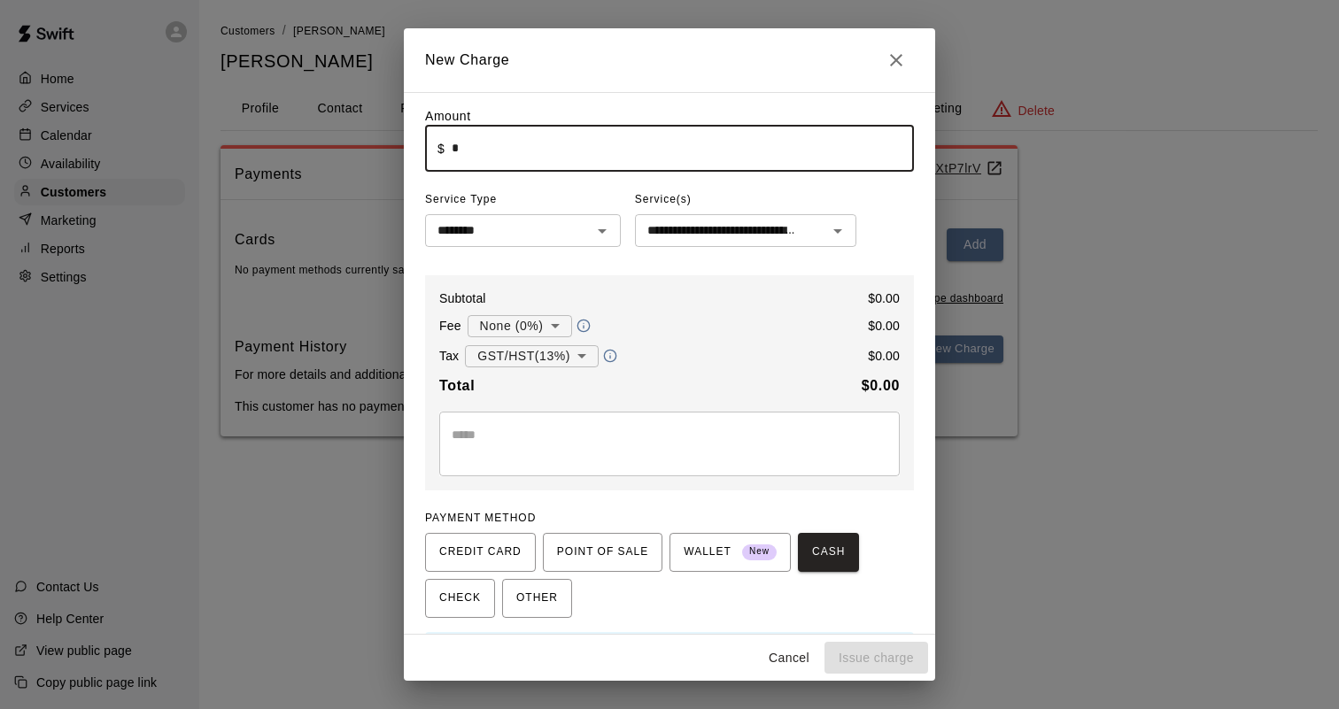
click at [689, 151] on input "*" at bounding box center [683, 148] width 462 height 47
click at [723, 441] on textarea at bounding box center [670, 443] width 436 height 35
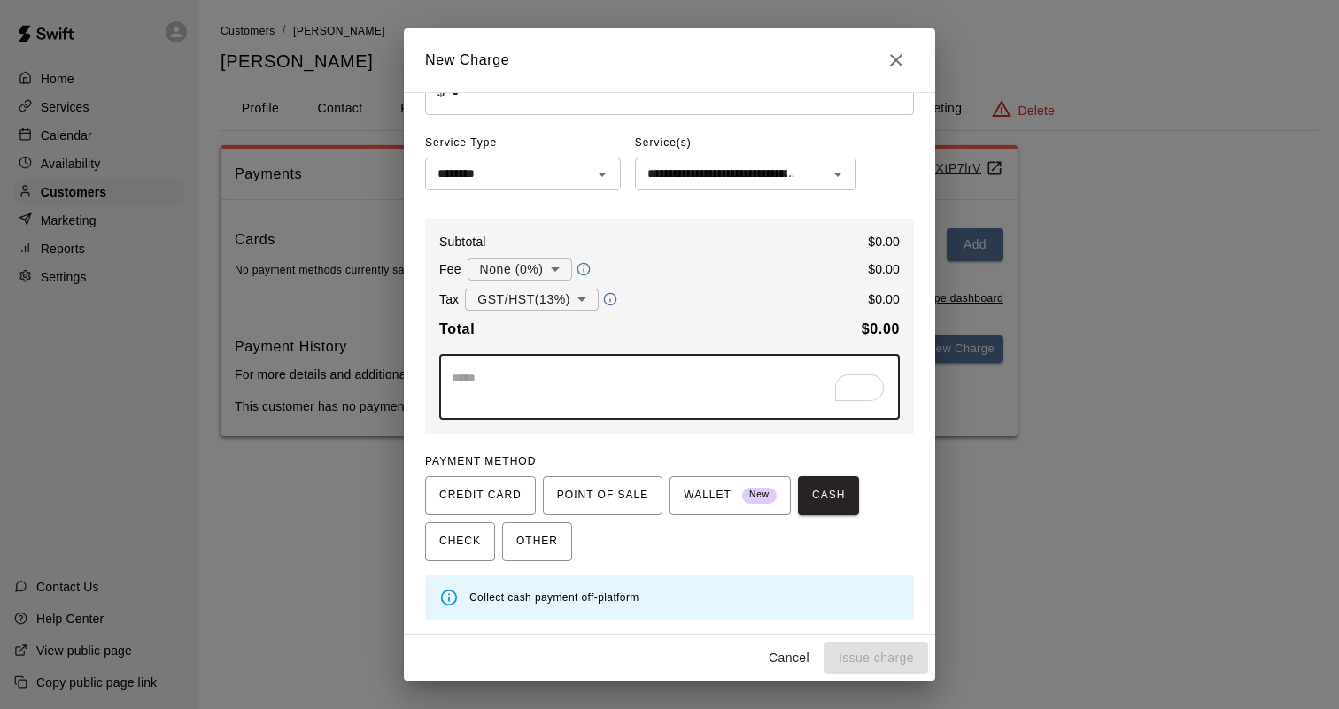
scroll to position [57, 0]
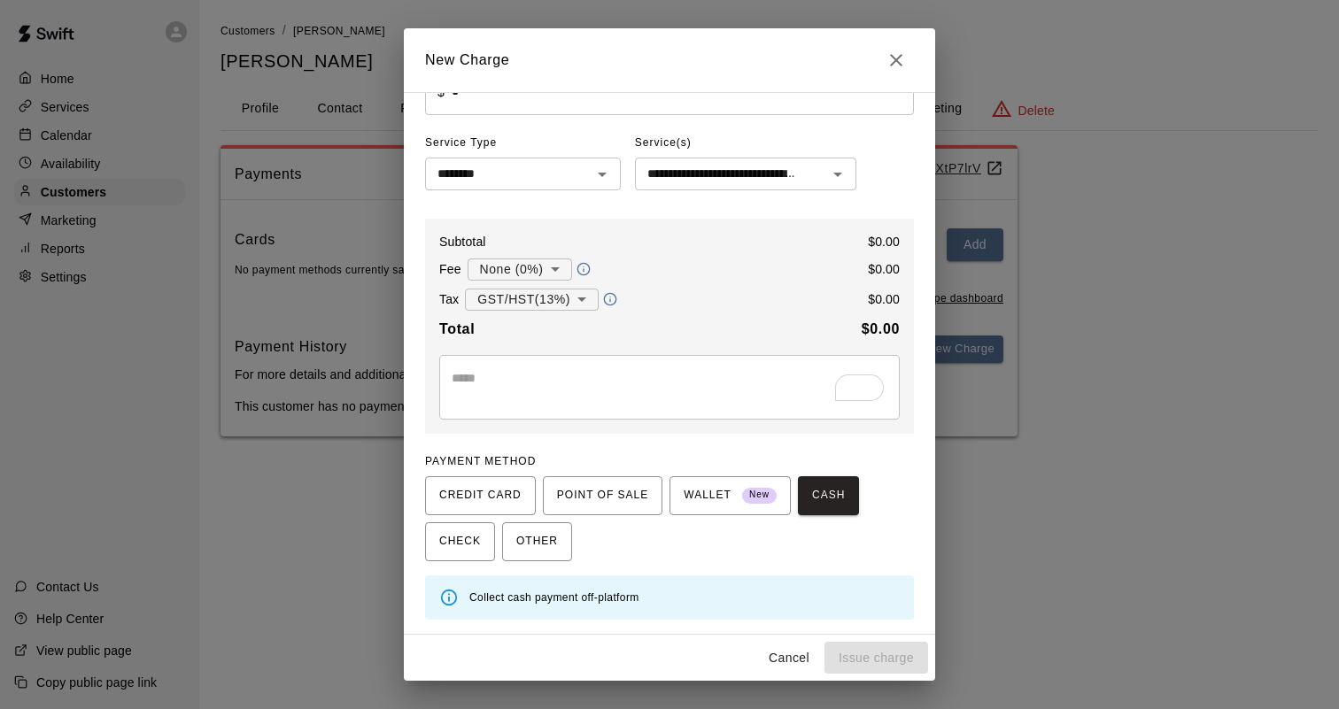
click at [859, 662] on div "Cancel Issue charge" at bounding box center [669, 658] width 531 height 47
click at [901, 58] on icon "Close" at bounding box center [896, 60] width 21 height 21
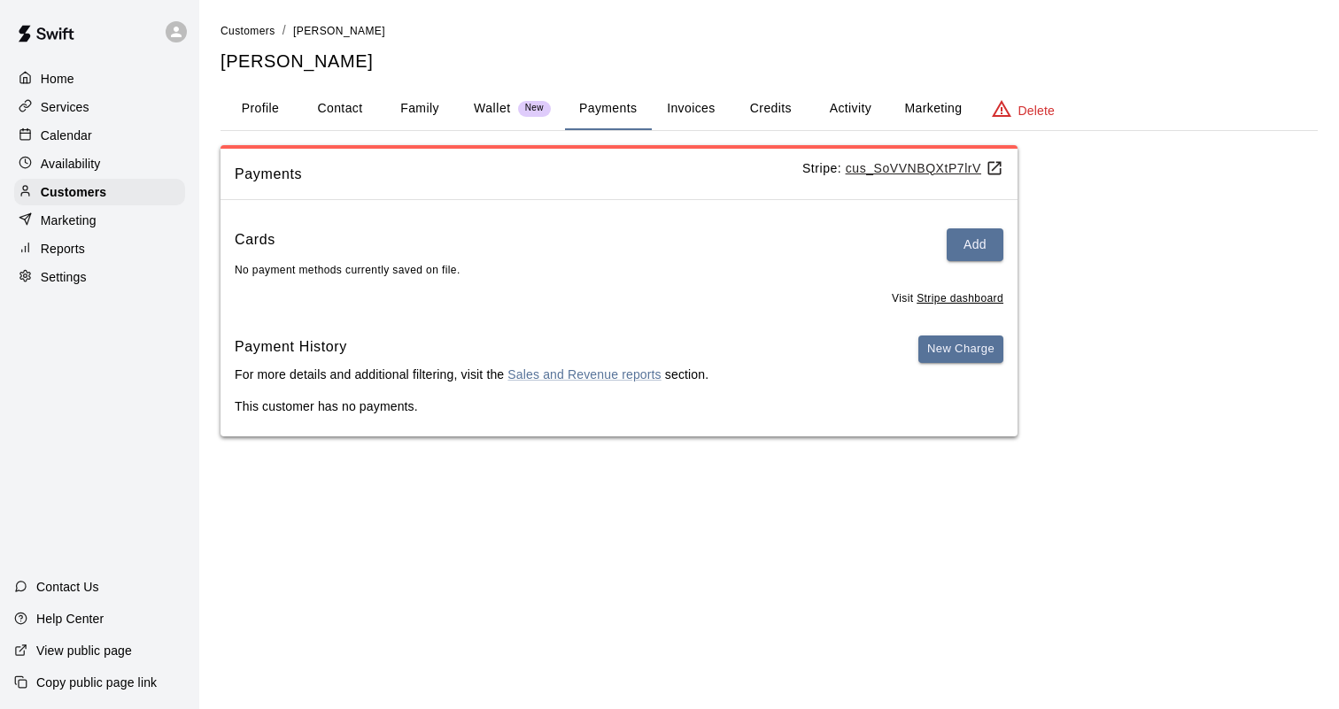
click at [934, 171] on u "cus_SoVVNBQXtP7lrV" at bounding box center [925, 168] width 158 height 14
